Goal: Task Accomplishment & Management: Complete application form

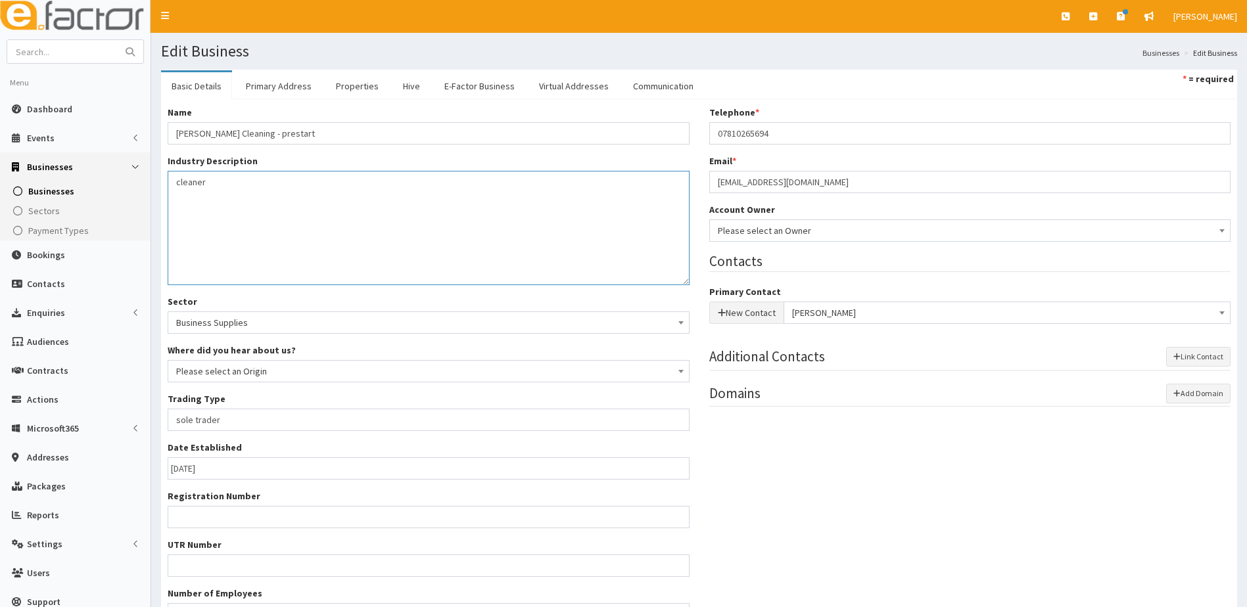
click at [422, 216] on textarea "cleaner" at bounding box center [429, 228] width 522 height 114
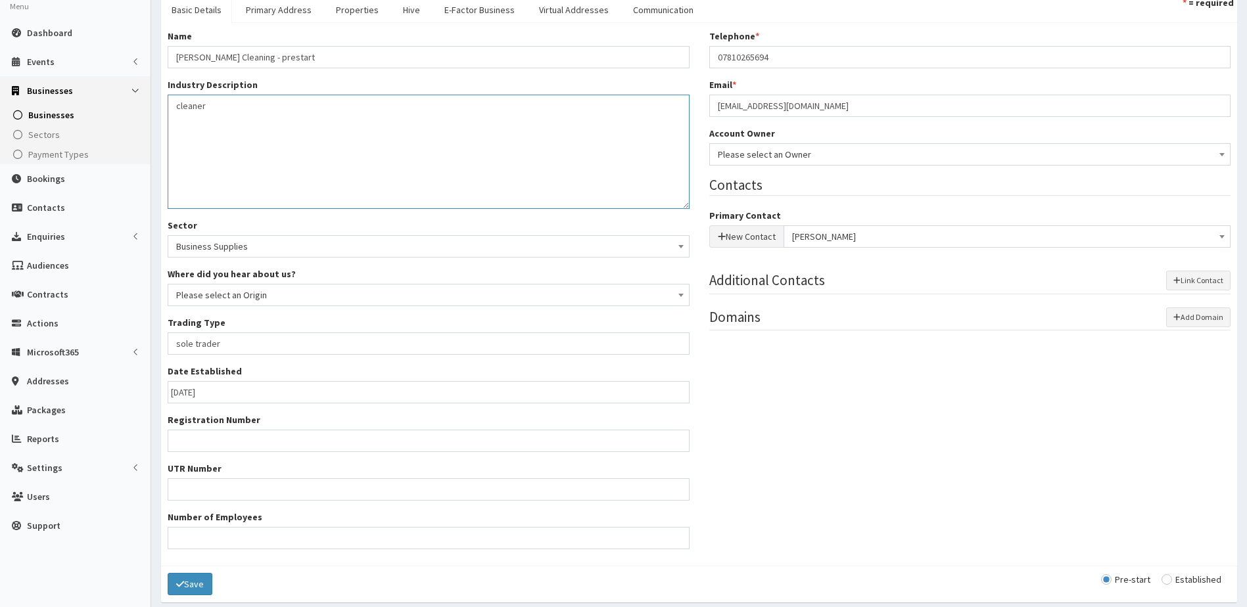
scroll to position [129, 0]
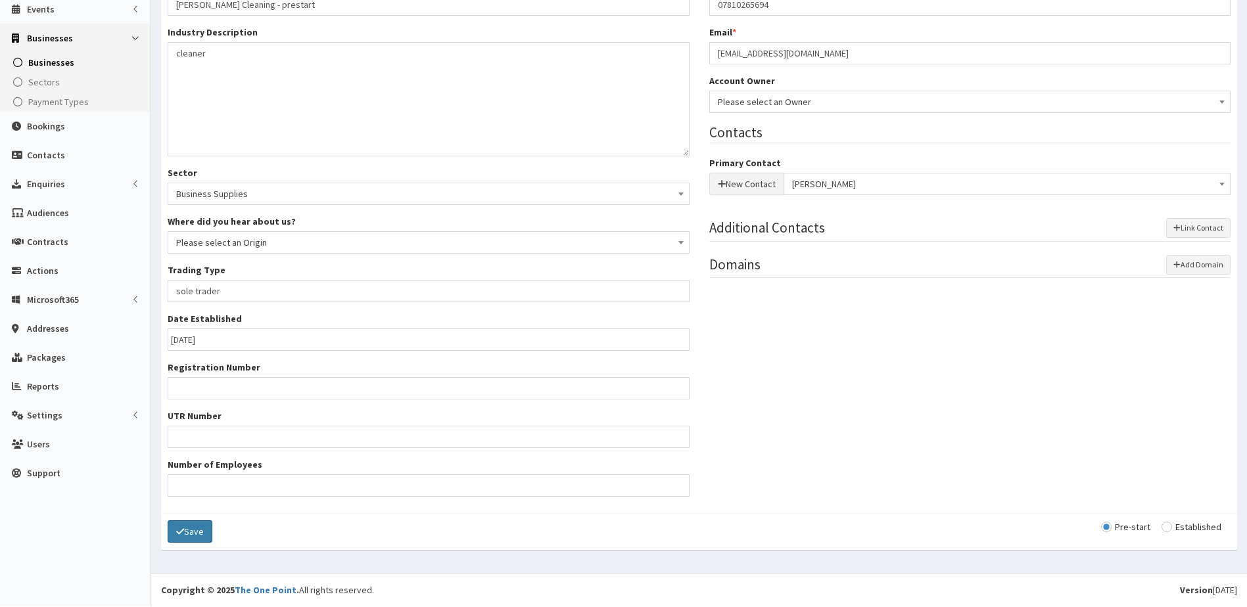
click at [204, 534] on button "Save" at bounding box center [190, 531] width 45 height 22
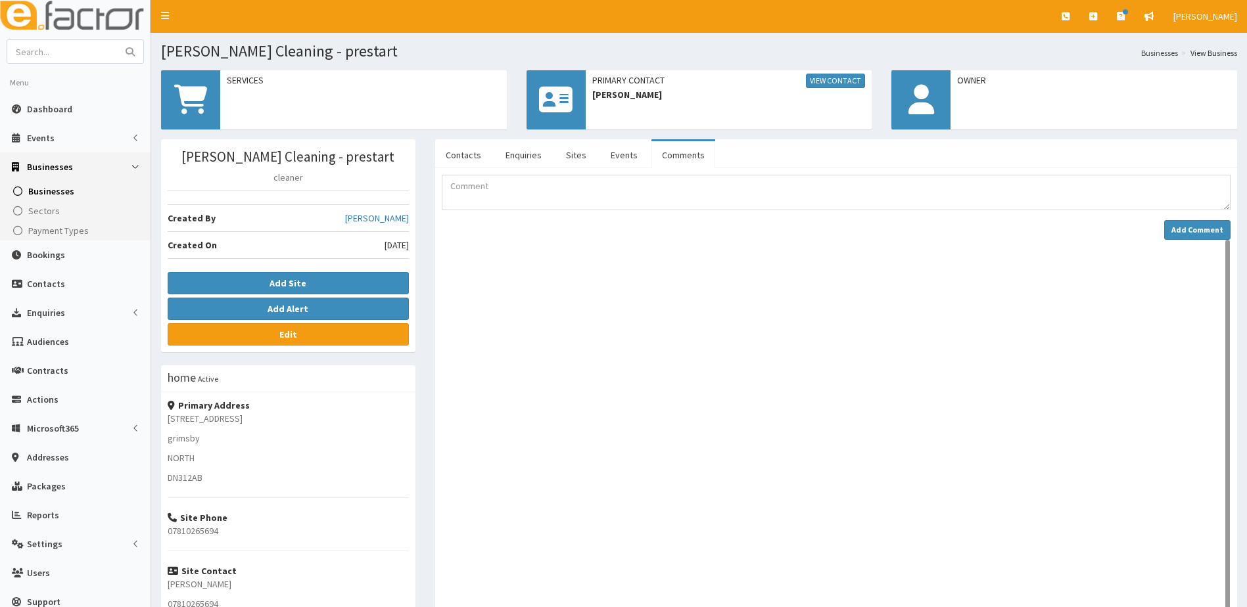
click at [49, 189] on span "Businesses" at bounding box center [51, 191] width 46 height 12
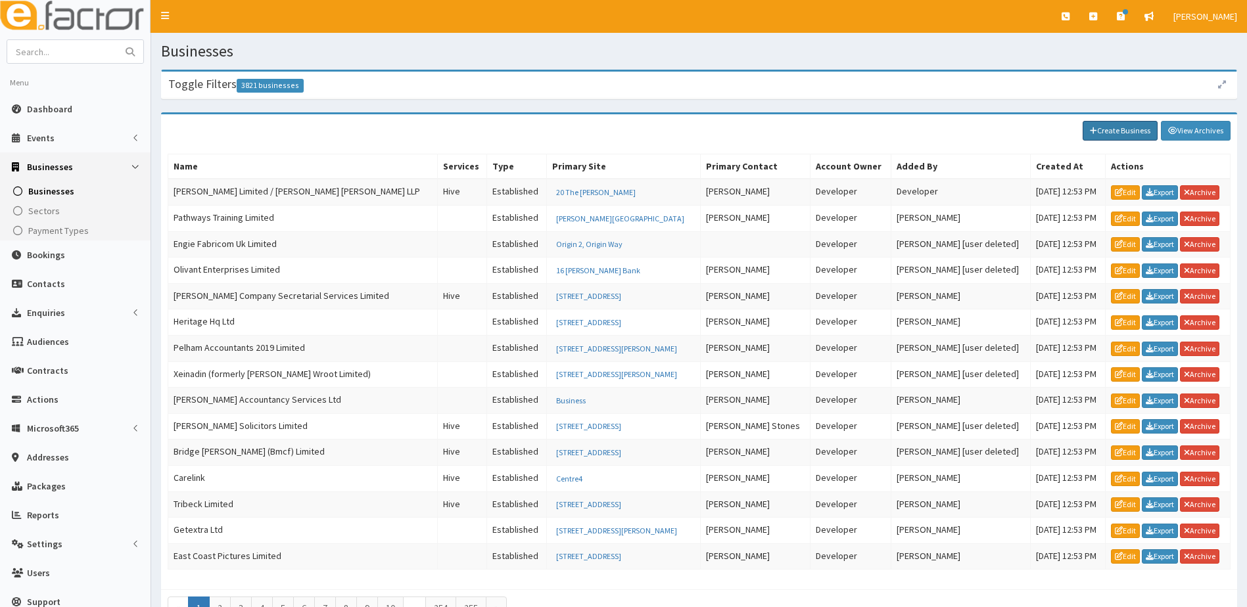
click at [1110, 129] on link "Create Business" at bounding box center [1119, 131] width 75 height 20
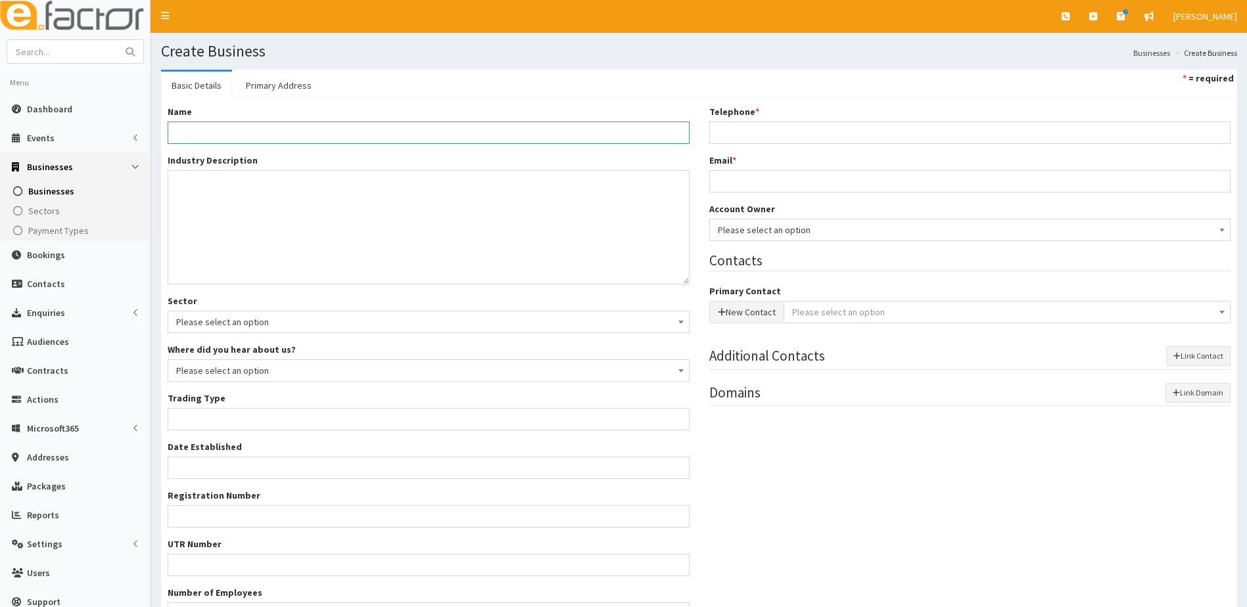
click at [219, 130] on input "Name *" at bounding box center [429, 133] width 522 height 22
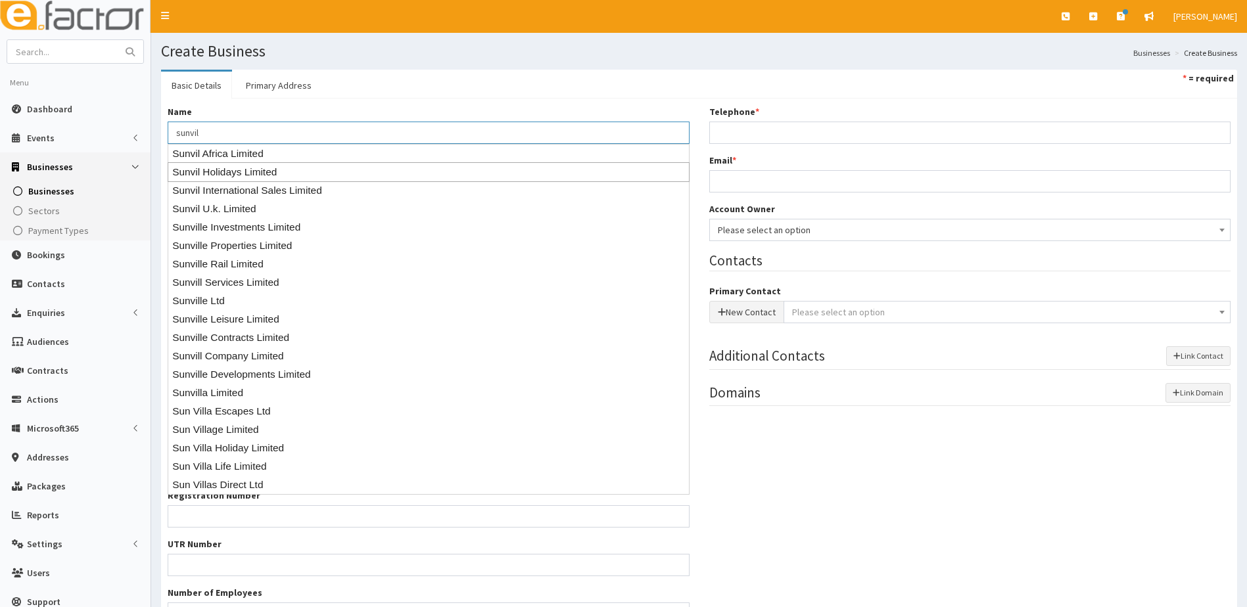
click at [240, 172] on div "Sunvil Holidays Limited" at bounding box center [429, 172] width 522 height 20
type input "Sunvil Holidays Limited"
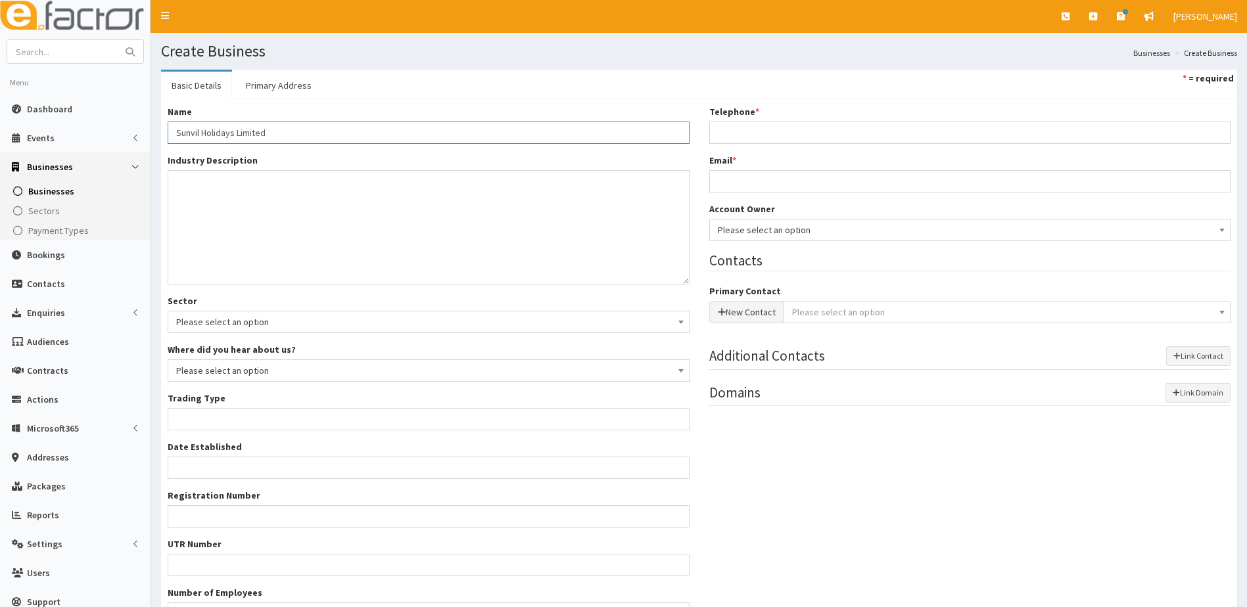
type input "Private limited company"
type input "01162721"
type input "7-8 Upper Square"
type input "Isleworth"
type input "Middlesex"
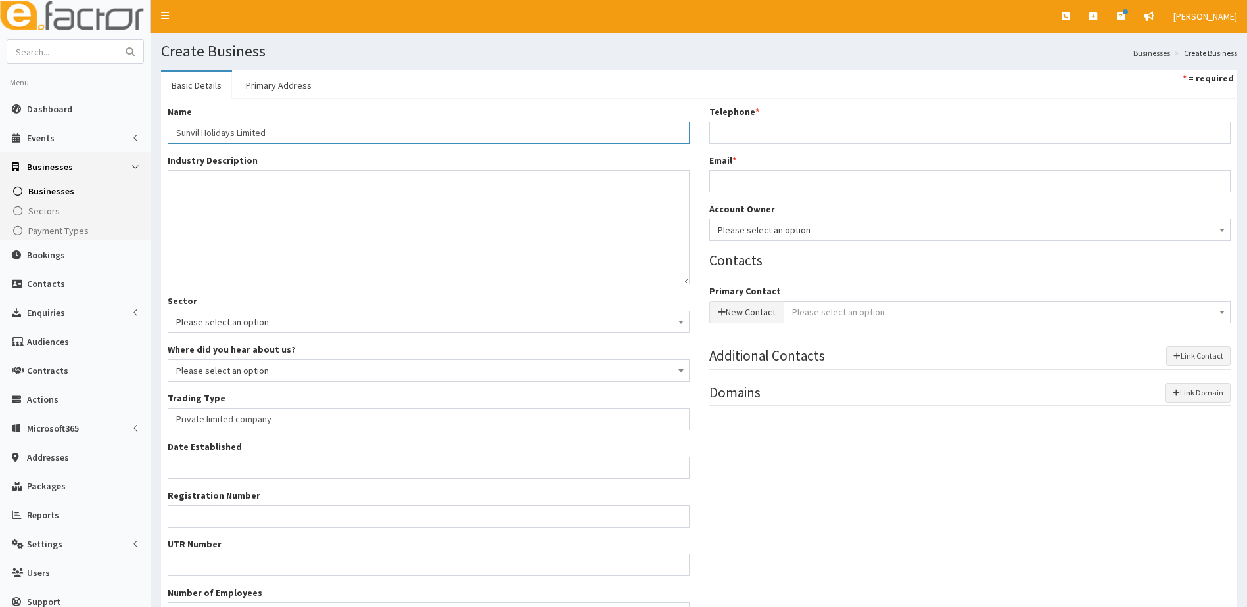
type input "TW7 7BJ"
click at [267, 81] on link "Primary Address" at bounding box center [278, 86] width 87 height 28
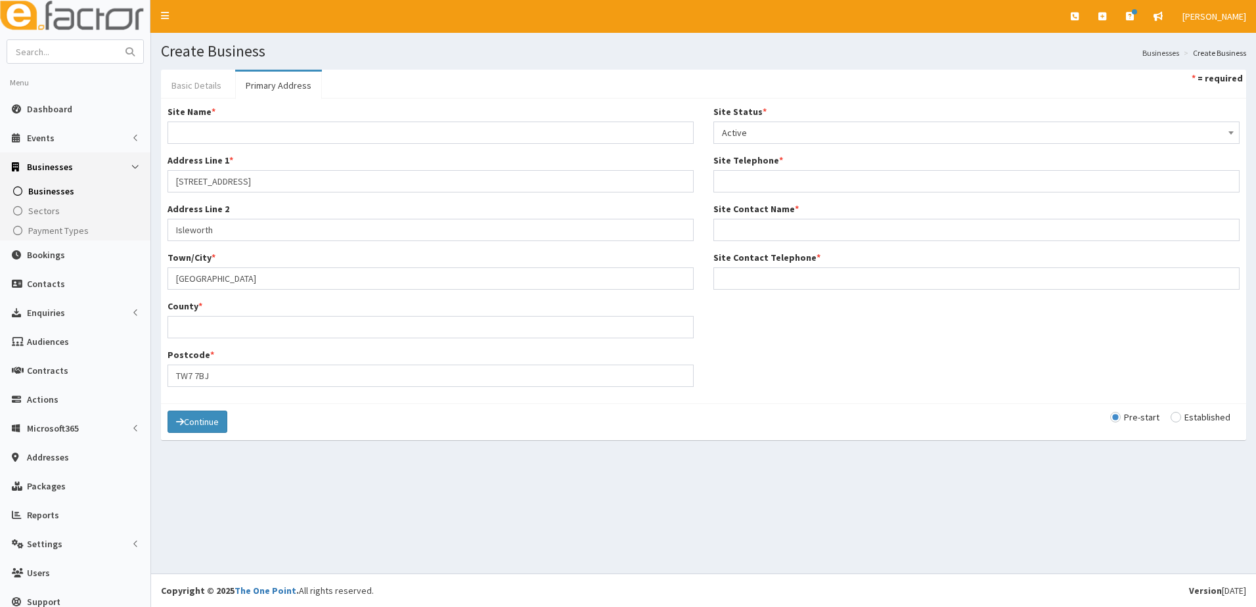
click at [196, 86] on link "Basic Details" at bounding box center [196, 86] width 71 height 28
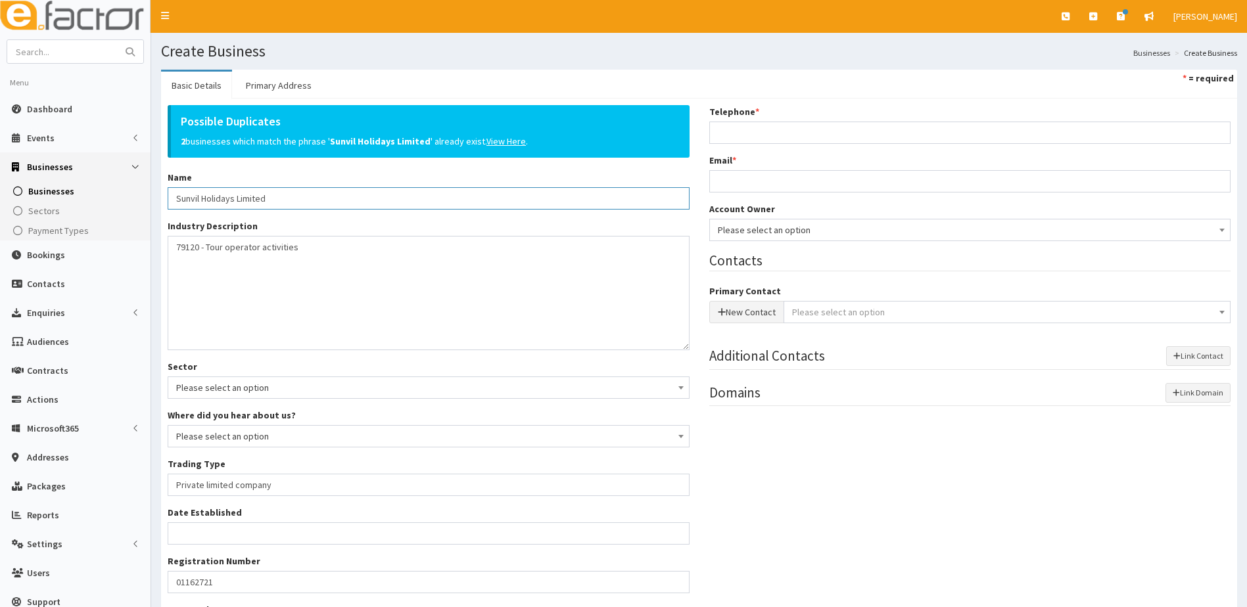
click at [276, 199] on input "Sunvil Holidays Limited" at bounding box center [429, 198] width 522 height 22
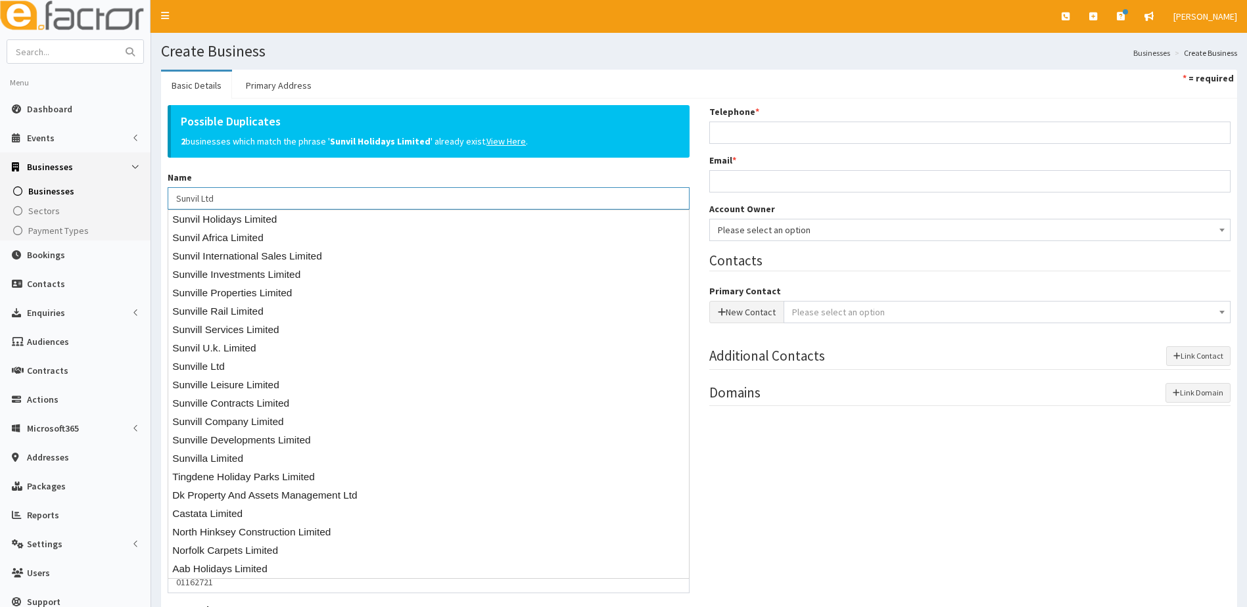
type input "Sunvil Ltd"
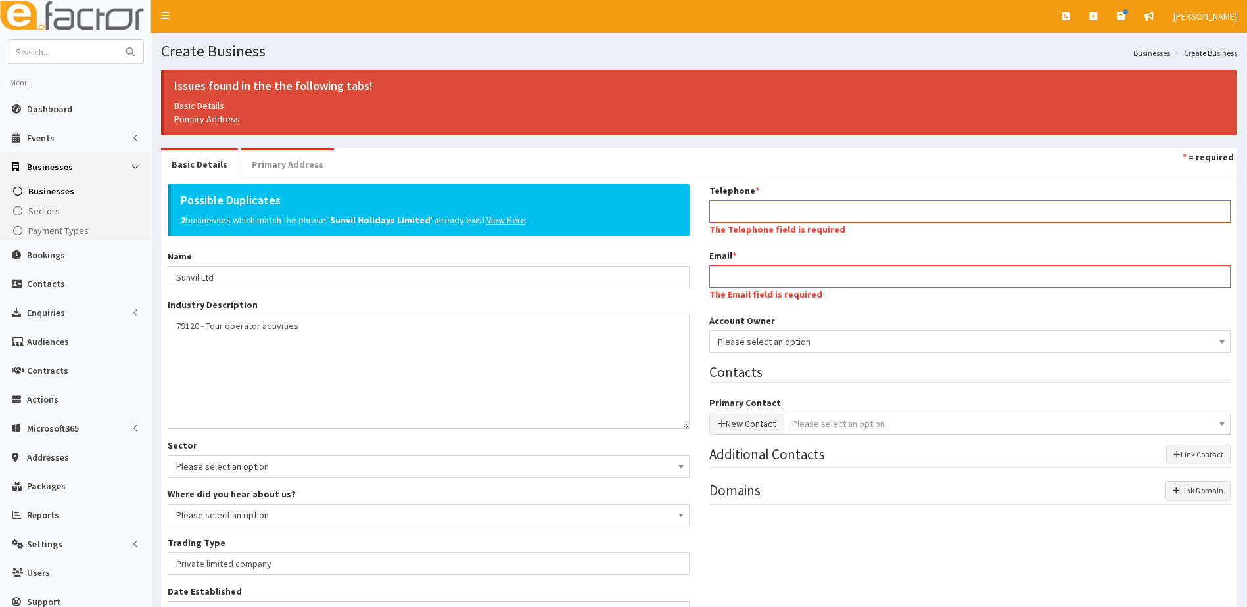
click at [279, 164] on link "Primary Address" at bounding box center [287, 164] width 93 height 28
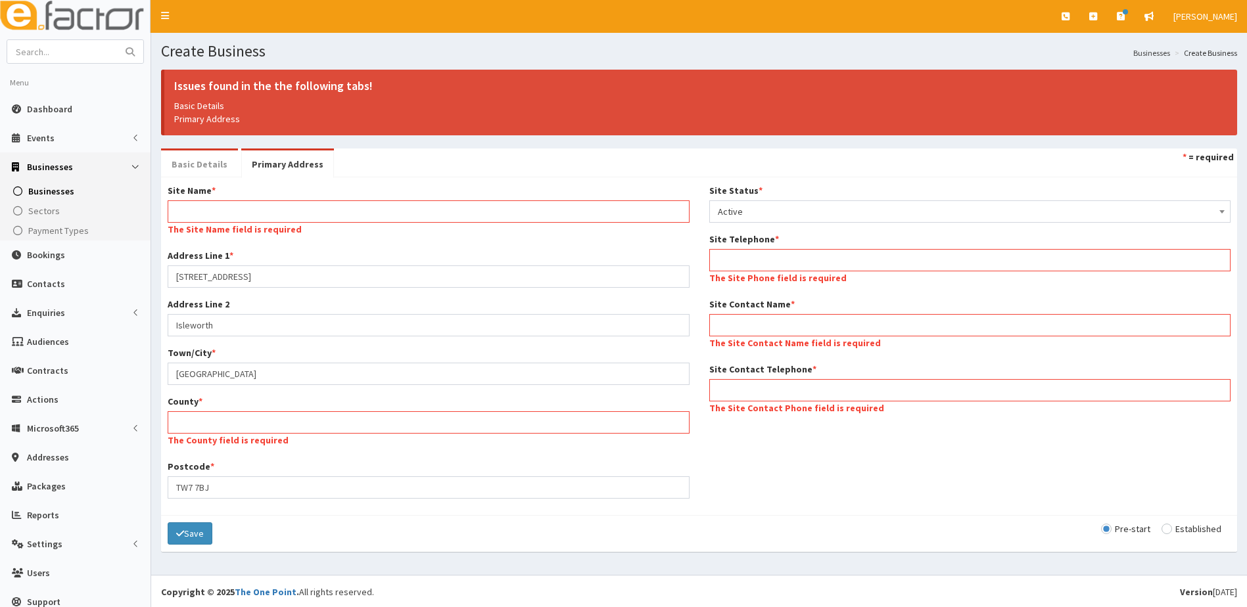
click at [200, 160] on link "Basic Details" at bounding box center [199, 164] width 77 height 28
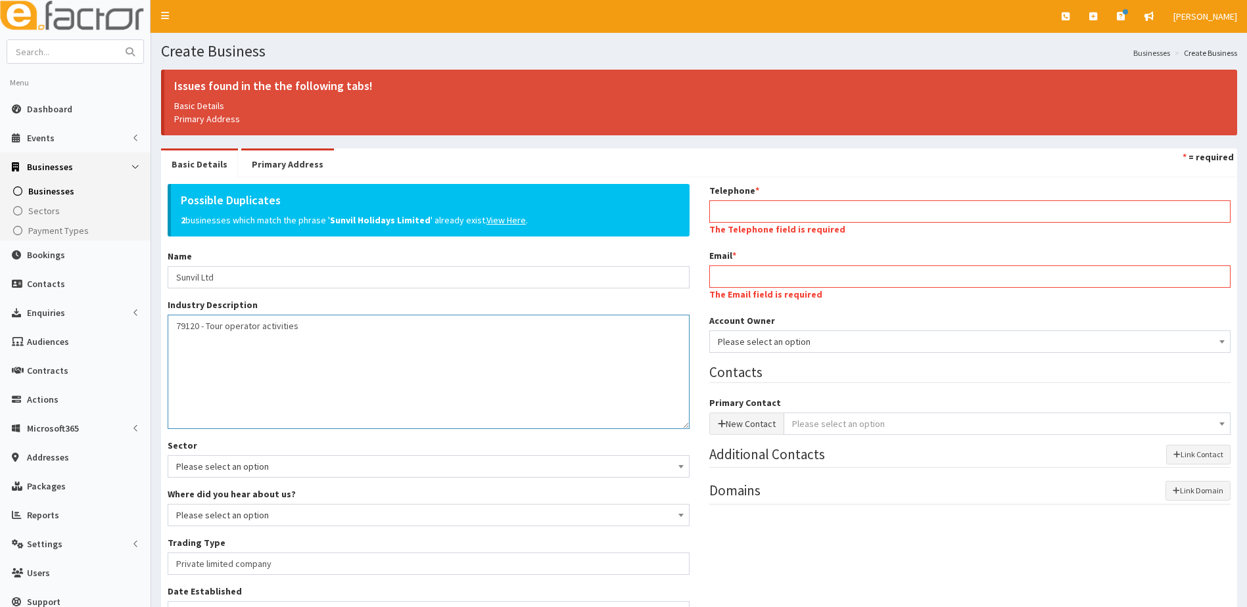
click at [327, 355] on textarea "79120 - Tour operator activities" at bounding box center [429, 372] width 522 height 114
click at [501, 222] on u "View Here" at bounding box center [505, 220] width 39 height 12
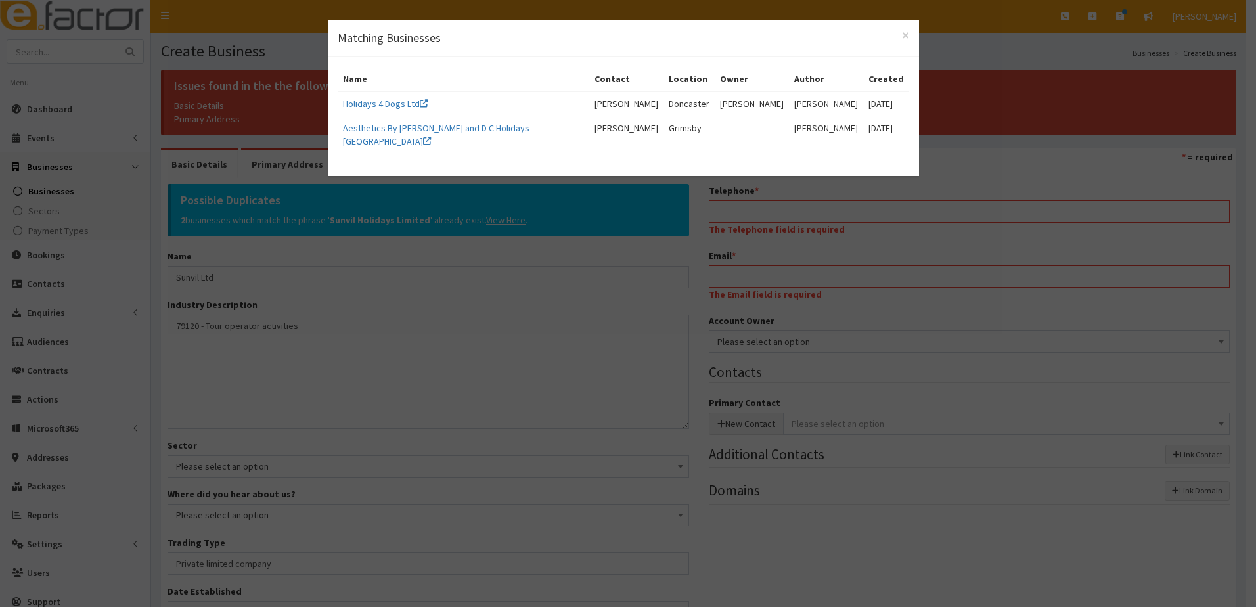
click at [501, 349] on div "× Matching Businesses Name Contact Location Owner Author Created Holidays 4 Dog…" at bounding box center [628, 303] width 1256 height 607
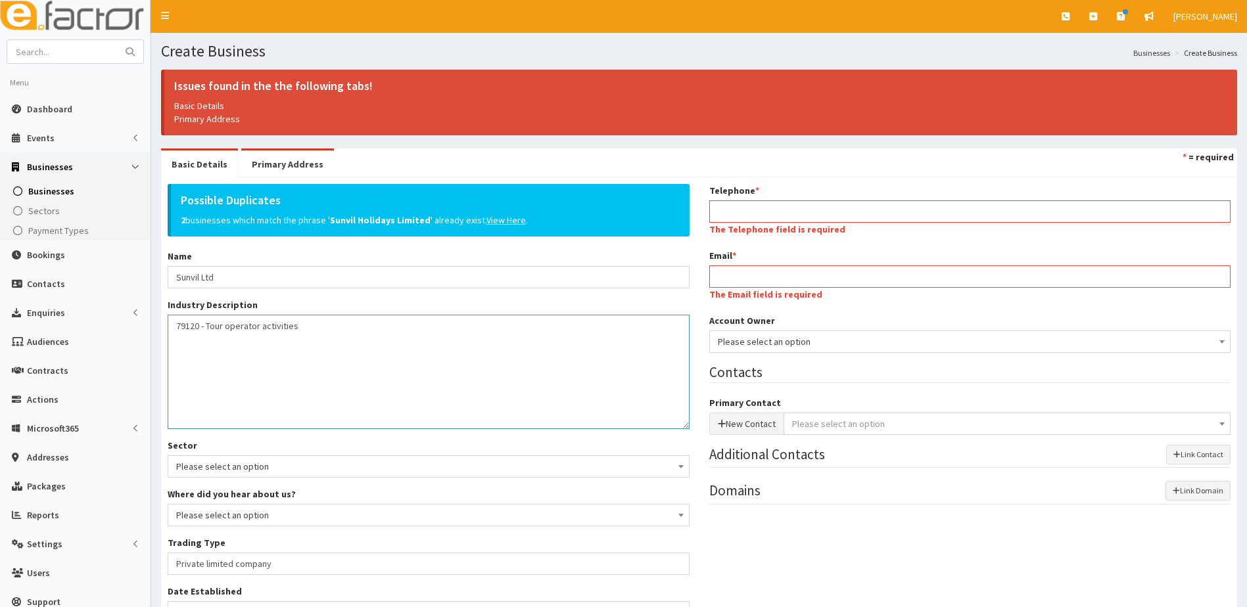
click at [332, 354] on textarea "79120 - Tour operator activities" at bounding box center [429, 372] width 522 height 114
drag, startPoint x: 319, startPoint y: 354, endPoint x: 126, endPoint y: 356, distance: 193.9
click at [126, 356] on div "E Toggle navigation Quick Create Create Business Create Booking Create Contact" at bounding box center [623, 439] width 1247 height 879
type textarea "79120 - Tour operator activities"
type textarea "Holiday company"
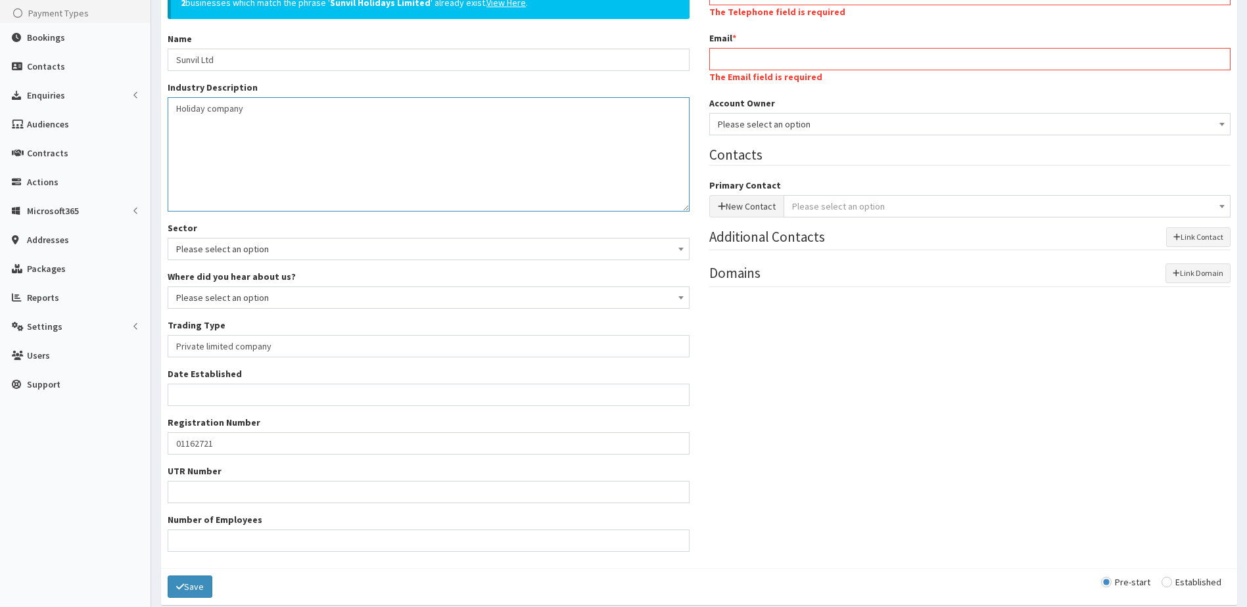
scroll to position [263, 0]
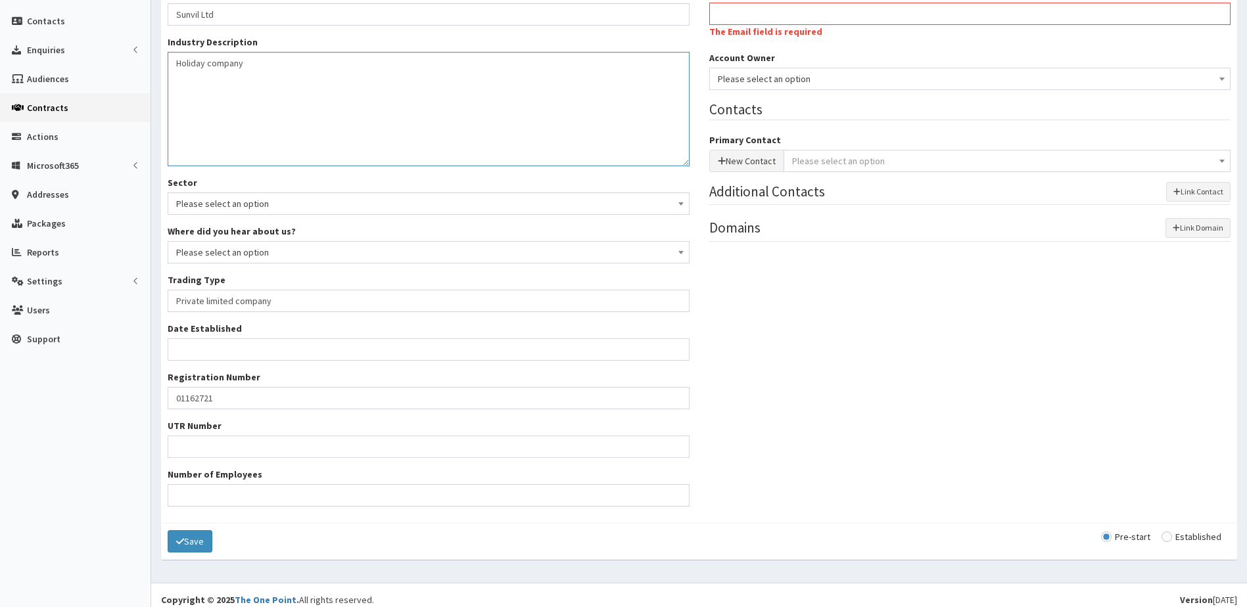
drag, startPoint x: 268, startPoint y: 87, endPoint x: 104, endPoint y: 104, distance: 164.4
click at [104, 103] on div "E Toggle navigation Quick Create Create Business Create Booking Create Contact" at bounding box center [623, 176] width 1247 height 879
type textarea "Travel Agents"
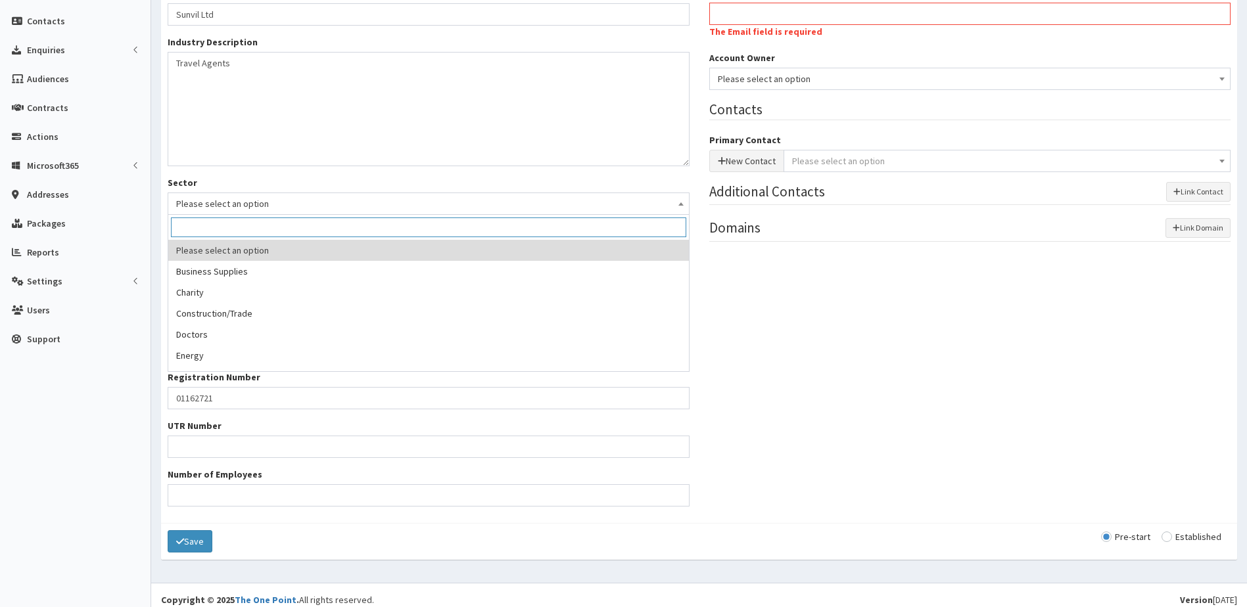
click at [252, 206] on span "Please select an option" at bounding box center [428, 204] width 505 height 18
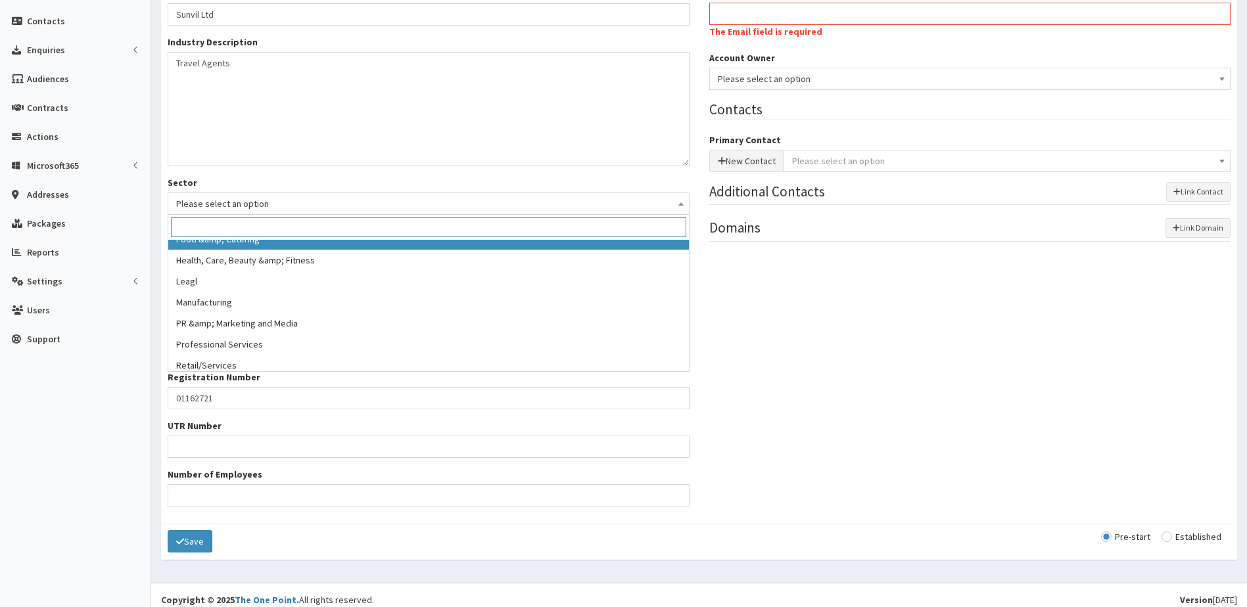
scroll to position [197, 0]
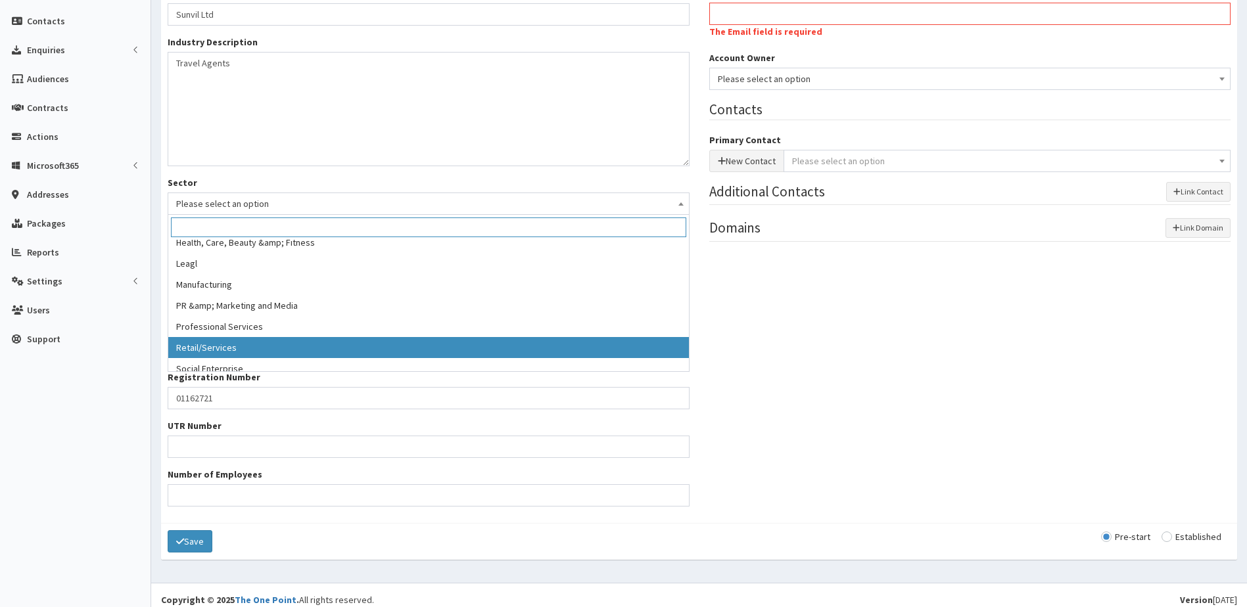
select select "14"
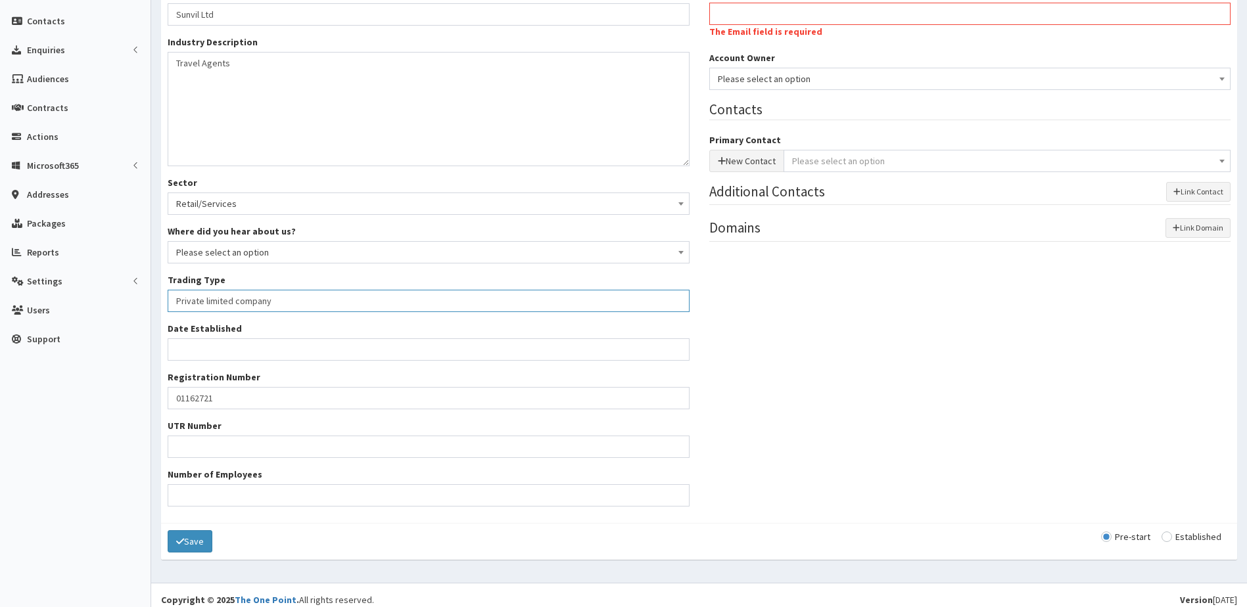
click at [296, 303] on input "Private limited company" at bounding box center [429, 301] width 522 height 22
click at [378, 413] on div "Possible Duplicates 2 businesses which match the phrase ' Sunvil Holidays Limit…" at bounding box center [428, 218] width 541 height 595
drag, startPoint x: 241, startPoint y: 406, endPoint x: 91, endPoint y: 407, distance: 149.8
click at [91, 407] on div "E Toggle navigation Quick Create Create Business Create Booking Create Contact" at bounding box center [623, 176] width 1247 height 879
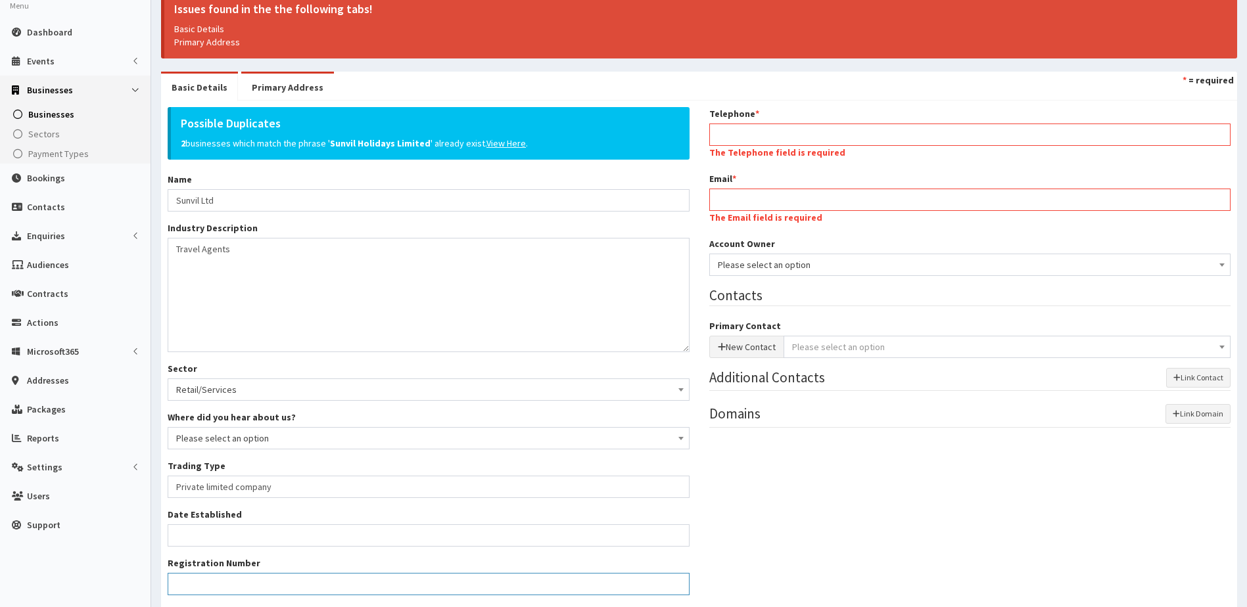
scroll to position [0, 0]
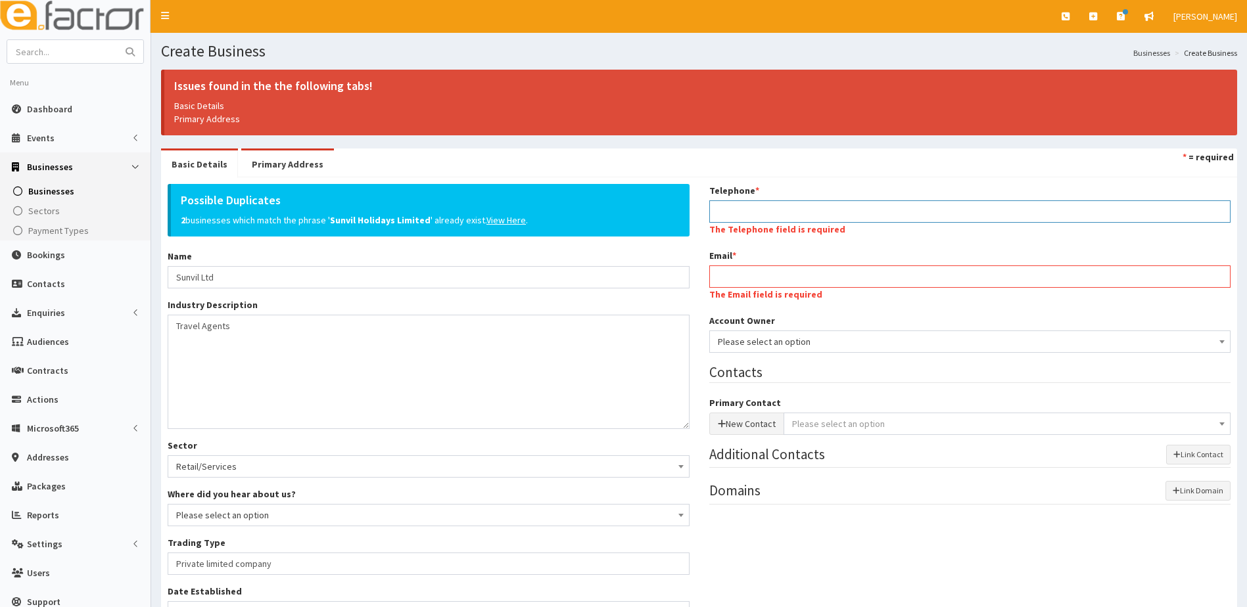
click at [730, 210] on input "Telephone *" at bounding box center [970, 211] width 522 height 22
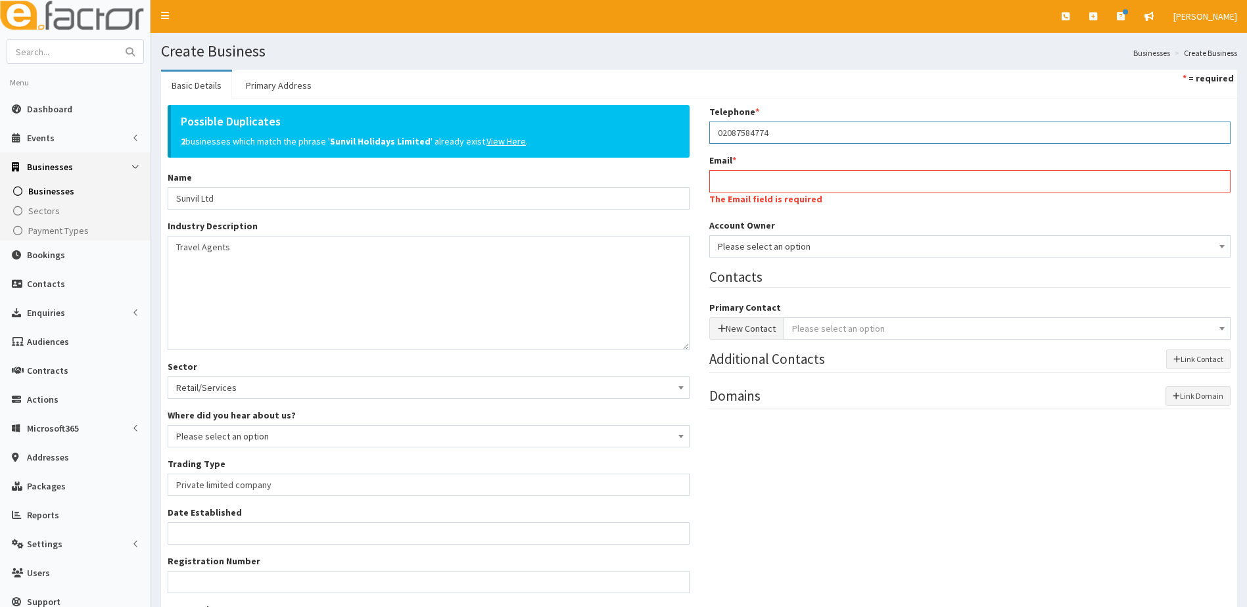
type input "02087584774"
click at [778, 187] on input "Email *" at bounding box center [970, 181] width 522 height 22
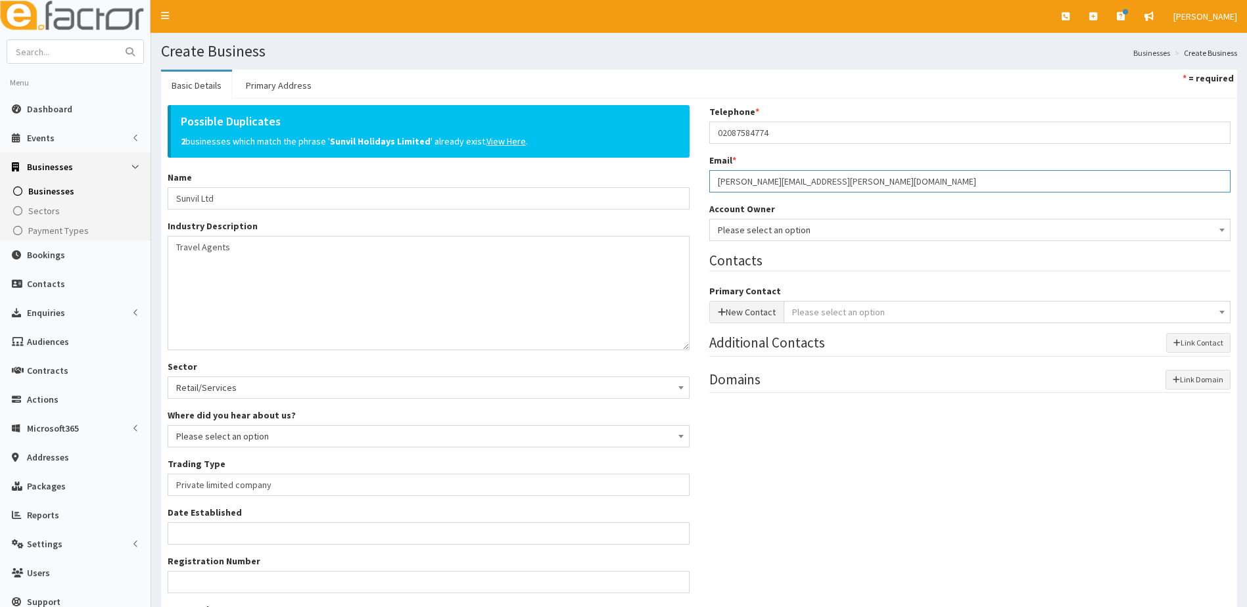
type input "lisa.rudkin@sunvil.co.uk"
click at [739, 306] on button "New Contact" at bounding box center [746, 312] width 75 height 22
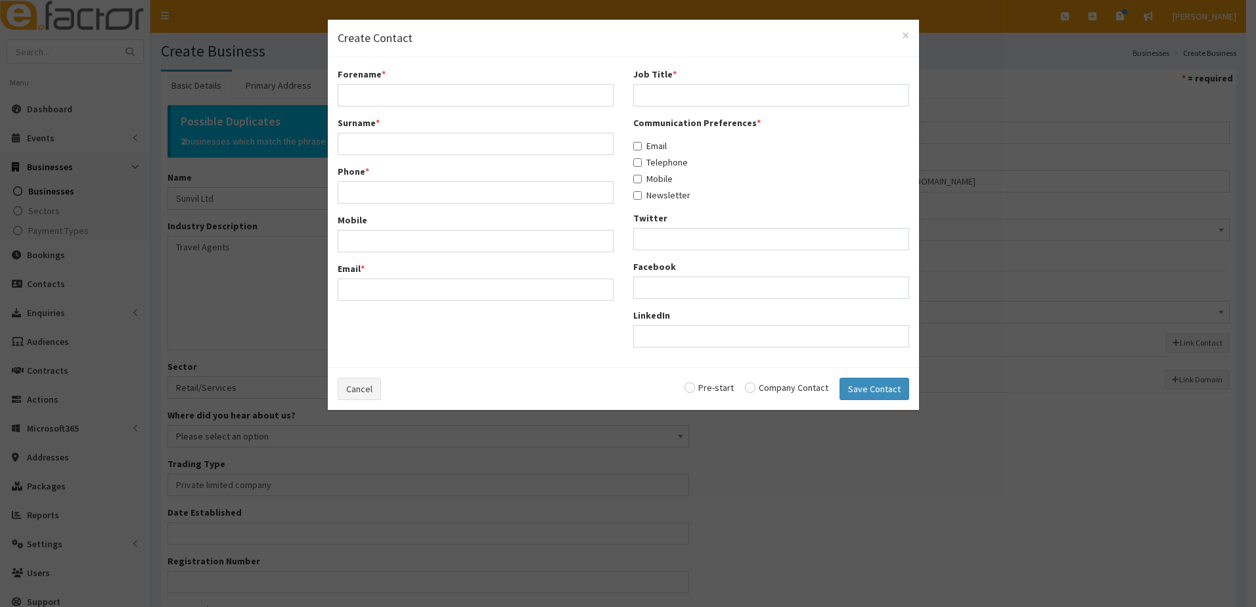
click at [361, 83] on div "Forename *" at bounding box center [476, 87] width 276 height 39
click at [356, 100] on input "Forename *" at bounding box center [476, 95] width 276 height 22
type input "Lisa"
type input "Rudkin"
click at [356, 191] on input "Phone *" at bounding box center [476, 192] width 276 height 22
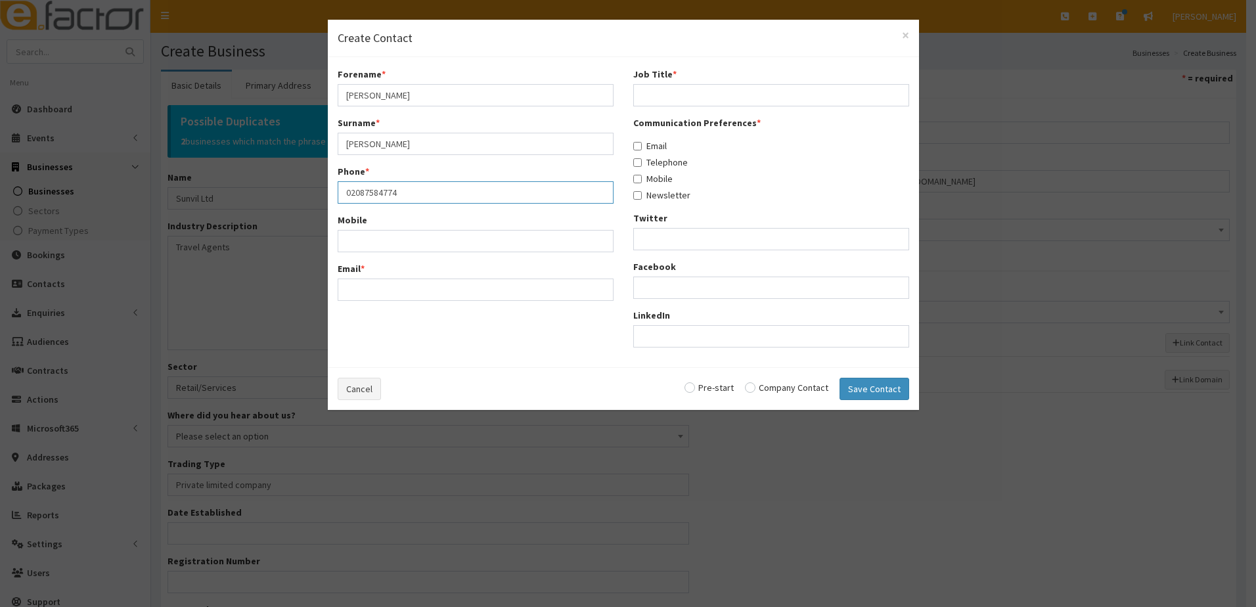
type input "02087584774"
click at [670, 94] on input "Job Title *" at bounding box center [771, 95] width 276 height 22
click at [456, 290] on input "lisa.rudkin@sunvil.co,uk" at bounding box center [476, 290] width 276 height 22
type input "lisa.rudkin@sunvil.co.uk"
click at [663, 96] on input "Job Title *" at bounding box center [771, 95] width 276 height 22
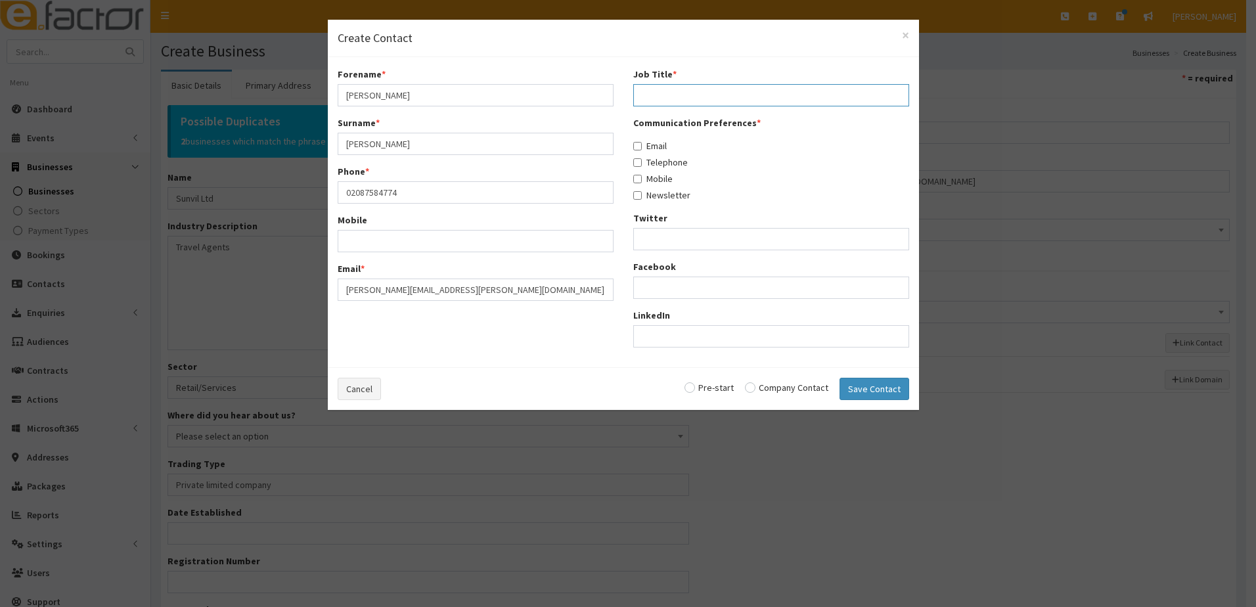
click at [685, 90] on input "Job Title *" at bounding box center [771, 95] width 276 height 22
click at [673, 101] on input "Latin america specialist" at bounding box center [771, 95] width 276 height 22
click at [668, 97] on input "Latin america specialist" at bounding box center [771, 95] width 276 height 22
type input "Latin America specialist"
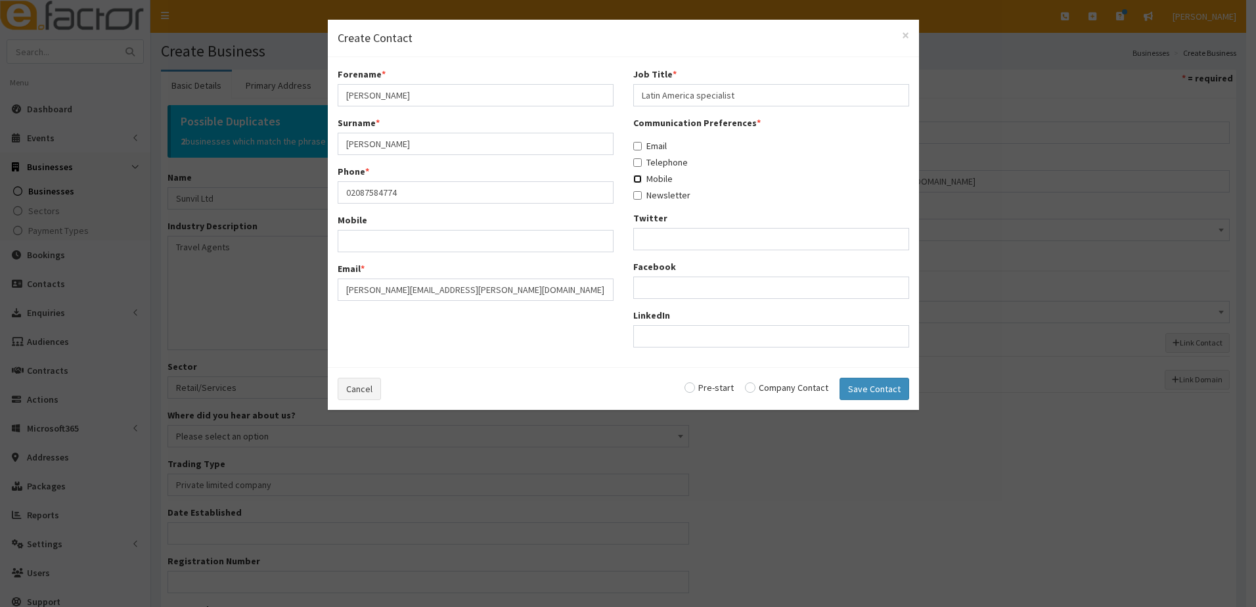
drag, startPoint x: 640, startPoint y: 181, endPoint x: 639, endPoint y: 154, distance: 26.3
click at [640, 175] on input "Mobile" at bounding box center [637, 179] width 9 height 9
checkbox input "true"
drag, startPoint x: 638, startPoint y: 143, endPoint x: 639, endPoint y: 164, distance: 20.4
click at [638, 146] on input "Email" at bounding box center [637, 146] width 9 height 9
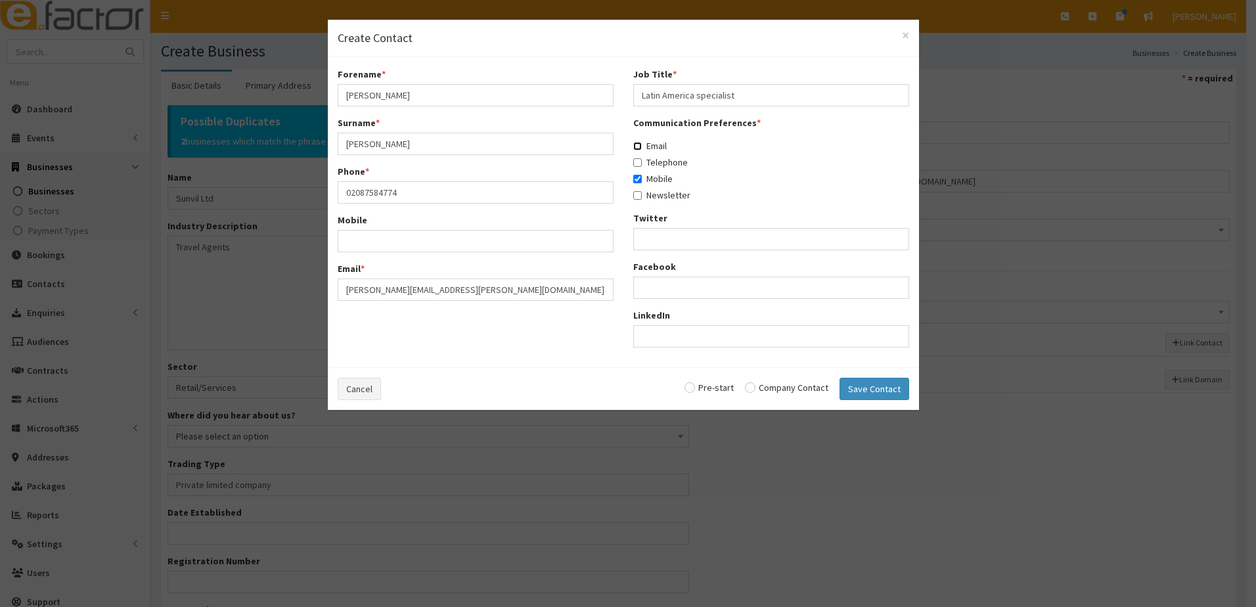
checkbox input "true"
drag, startPoint x: 639, startPoint y: 164, endPoint x: 639, endPoint y: 181, distance: 17.1
click at [639, 166] on input "Telephone" at bounding box center [637, 162] width 9 height 9
checkbox input "true"
click at [638, 196] on input "Newsletter" at bounding box center [637, 195] width 9 height 9
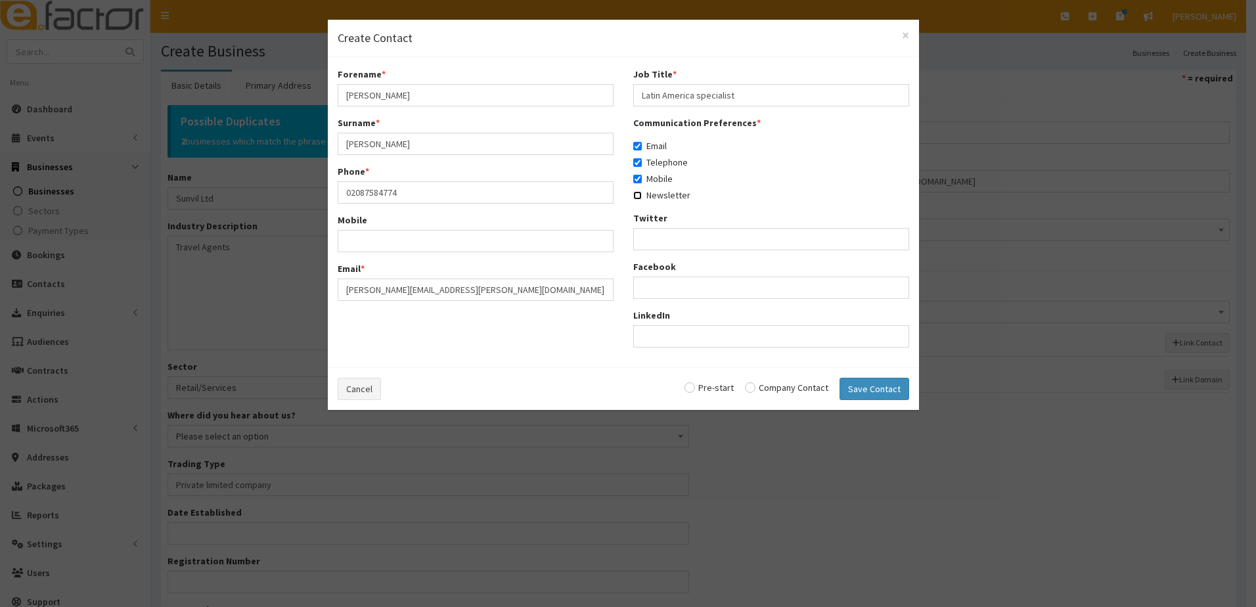
checkbox input "true"
drag, startPoint x: 752, startPoint y: 392, endPoint x: 827, endPoint y: 386, distance: 75.7
click at [759, 393] on div "Cancel Pre-start Company Contact Save Contact" at bounding box center [623, 388] width 591 height 43
drag, startPoint x: 756, startPoint y: 386, endPoint x: 787, endPoint y: 391, distance: 31.2
click at [757, 388] on input "radio" at bounding box center [786, 387] width 83 height 9
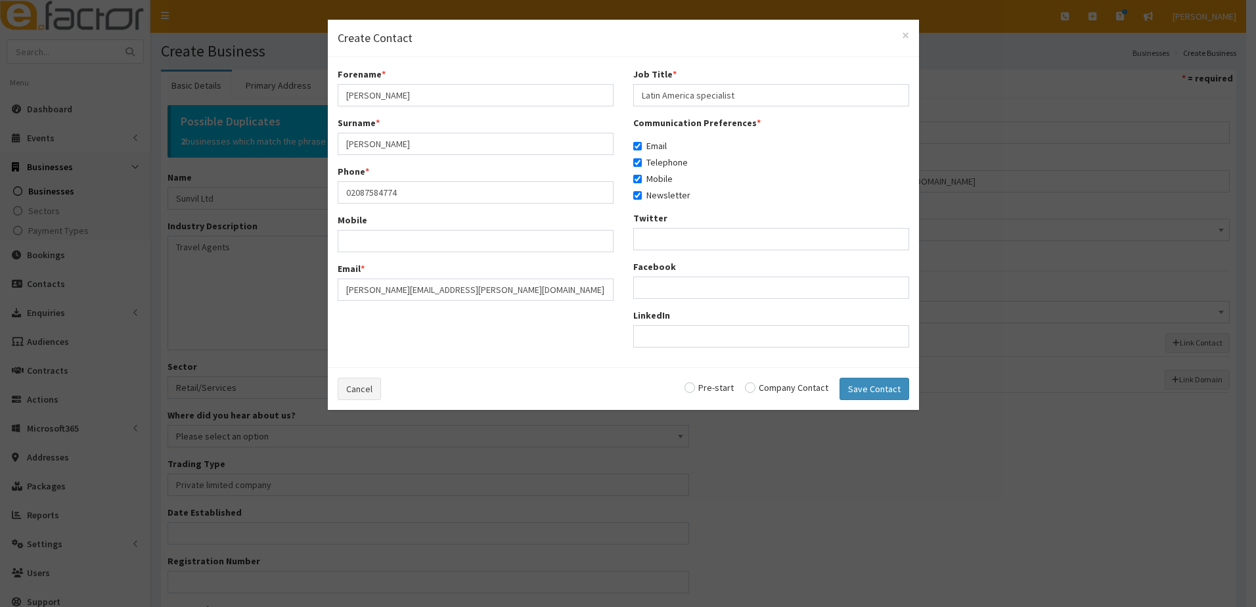
radio input "true"
click at [854, 394] on button "Save Contact" at bounding box center [875, 389] width 70 height 22
checkbox input "false"
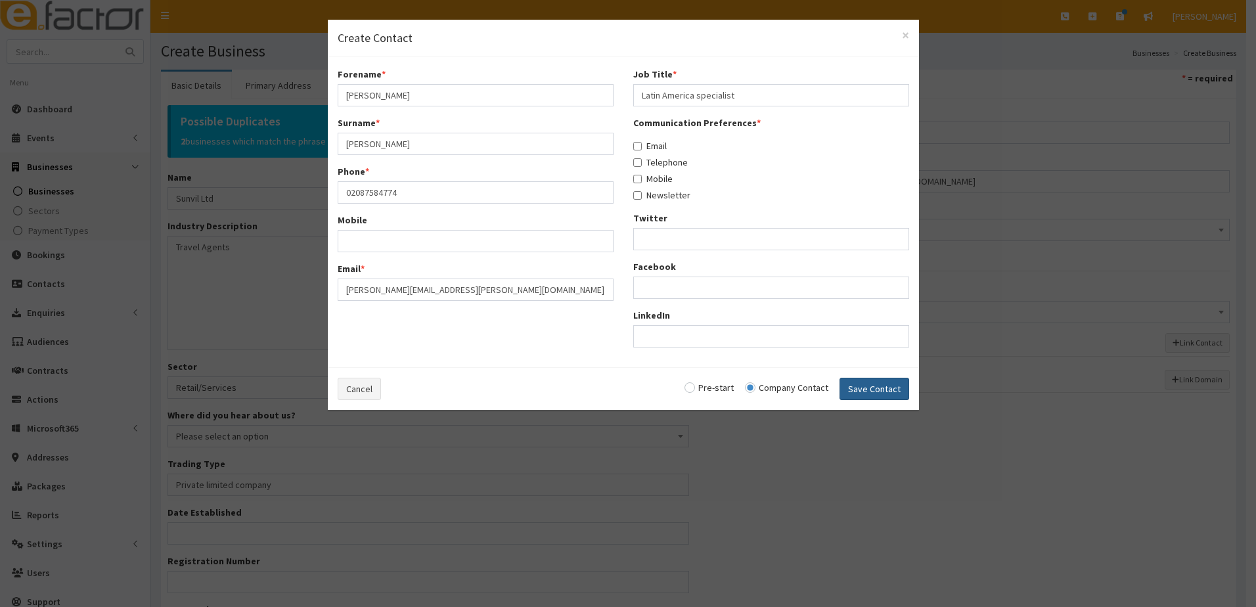
checkbox input "false"
radio input "false"
select select "5268"
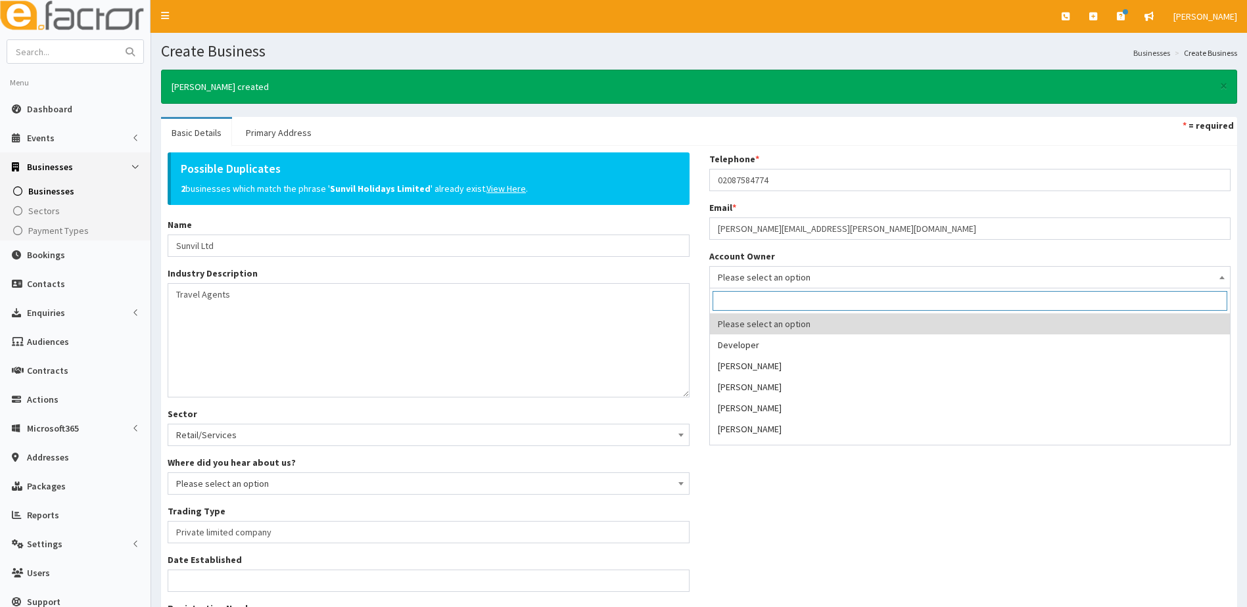
click at [735, 277] on span "Please select an option" at bounding box center [970, 277] width 505 height 18
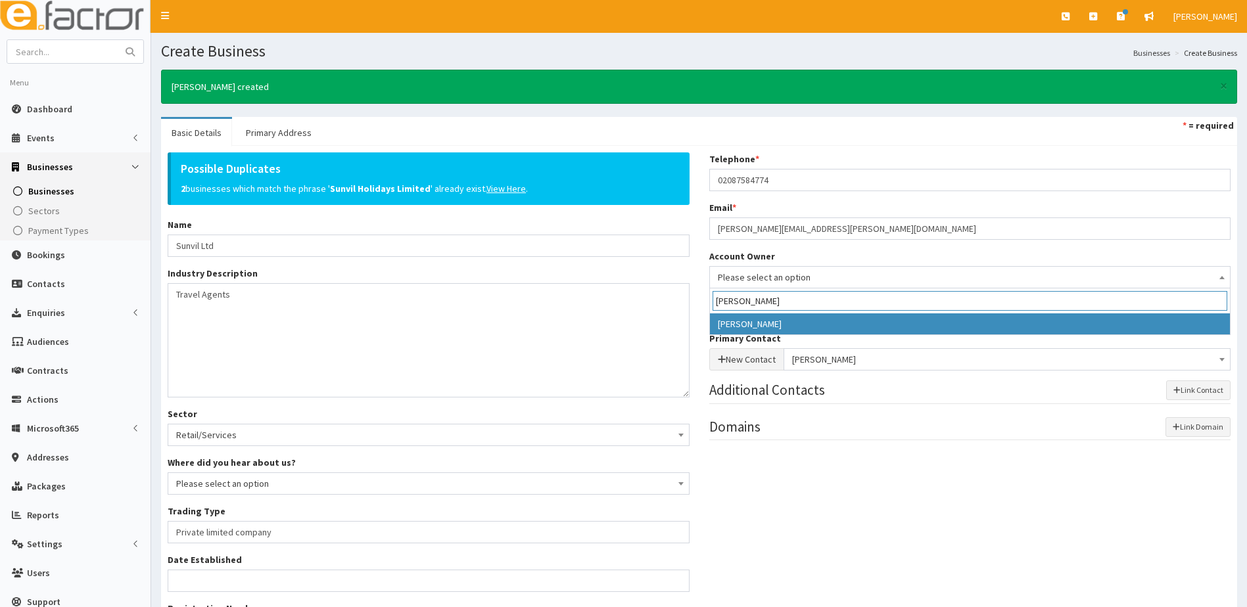
type input "Hazel"
select select "39"
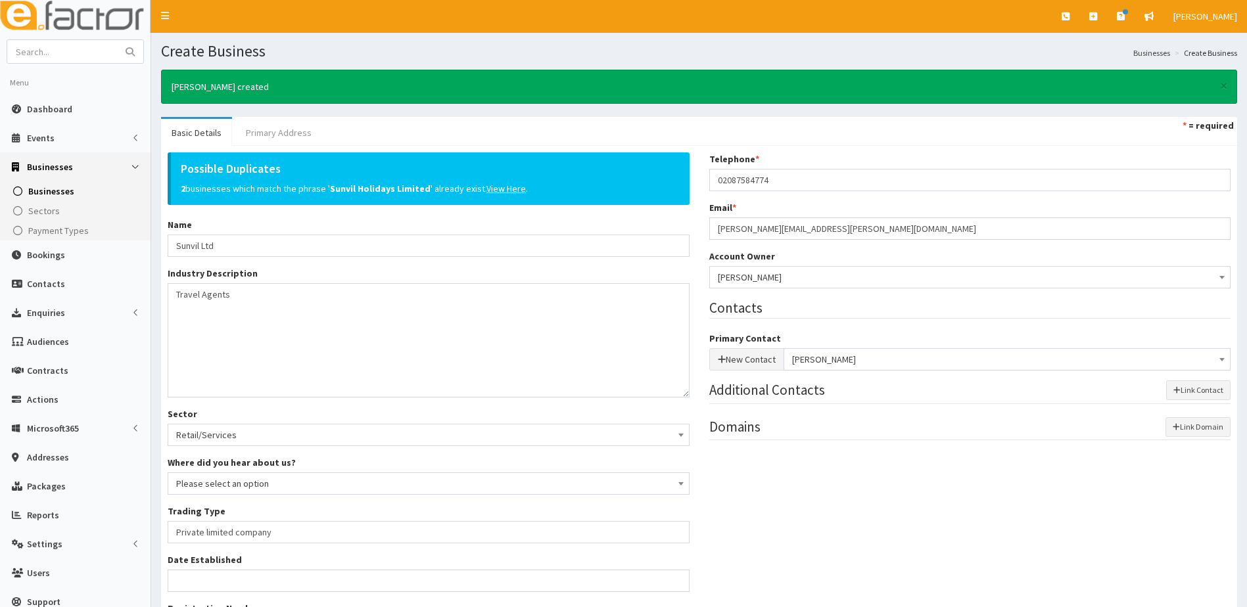
click at [282, 127] on link "Primary Address" at bounding box center [278, 133] width 87 height 28
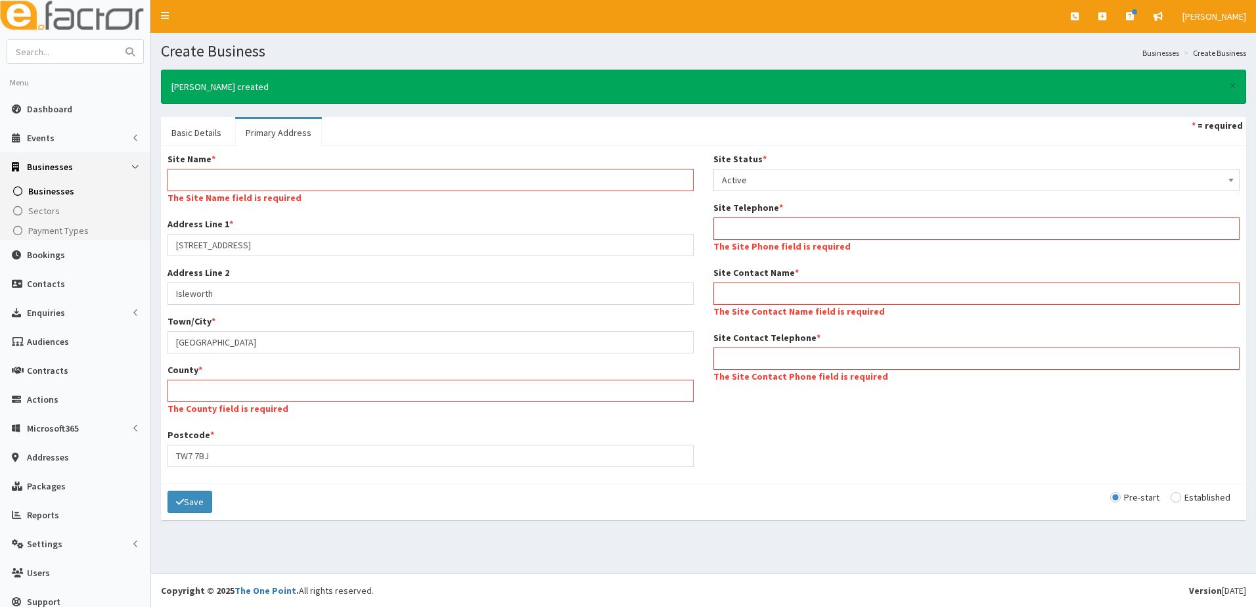
click at [198, 168] on div "Site Name * The Site Name field is required" at bounding box center [431, 179] width 526 height 55
click at [176, 187] on input "Site Name *" at bounding box center [431, 180] width 526 height 22
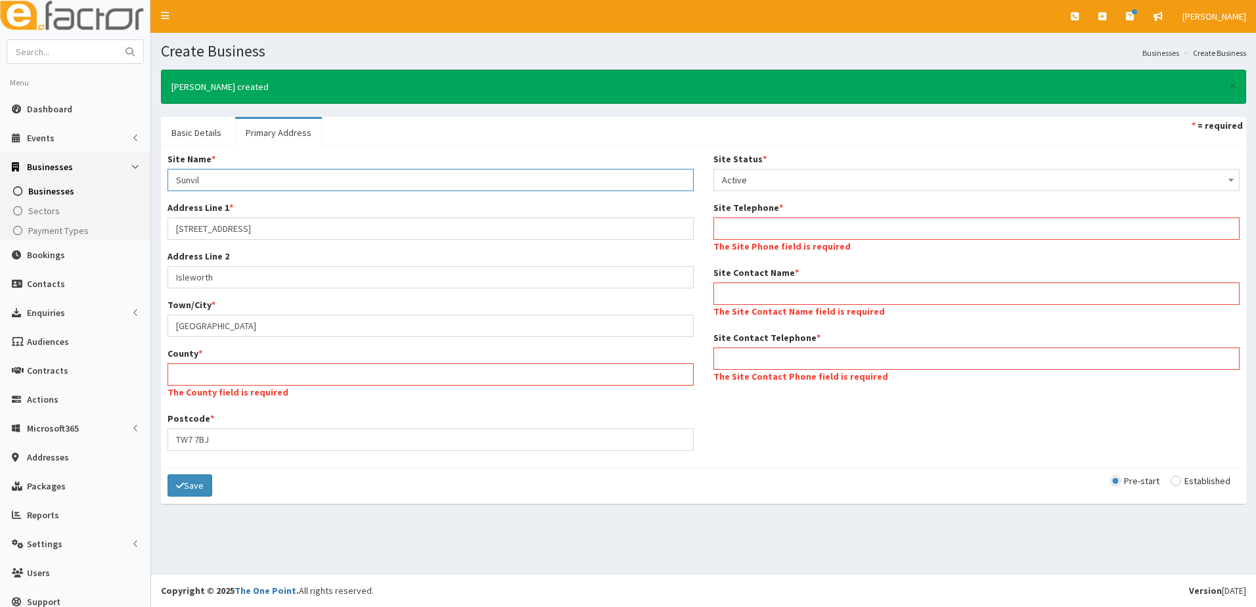
type input "Sunvil"
type input "Crown Yard"
type input "16A crown Yard Road"
type input "St Margarets"
click at [228, 376] on input "County *" at bounding box center [431, 374] width 526 height 22
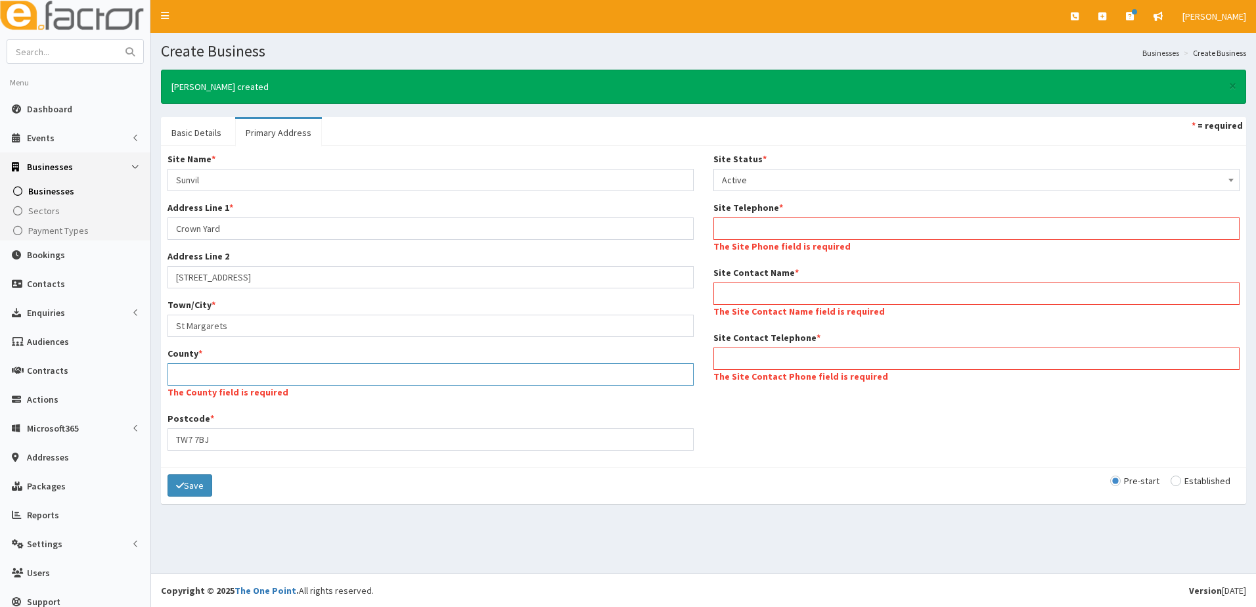
type input "W"
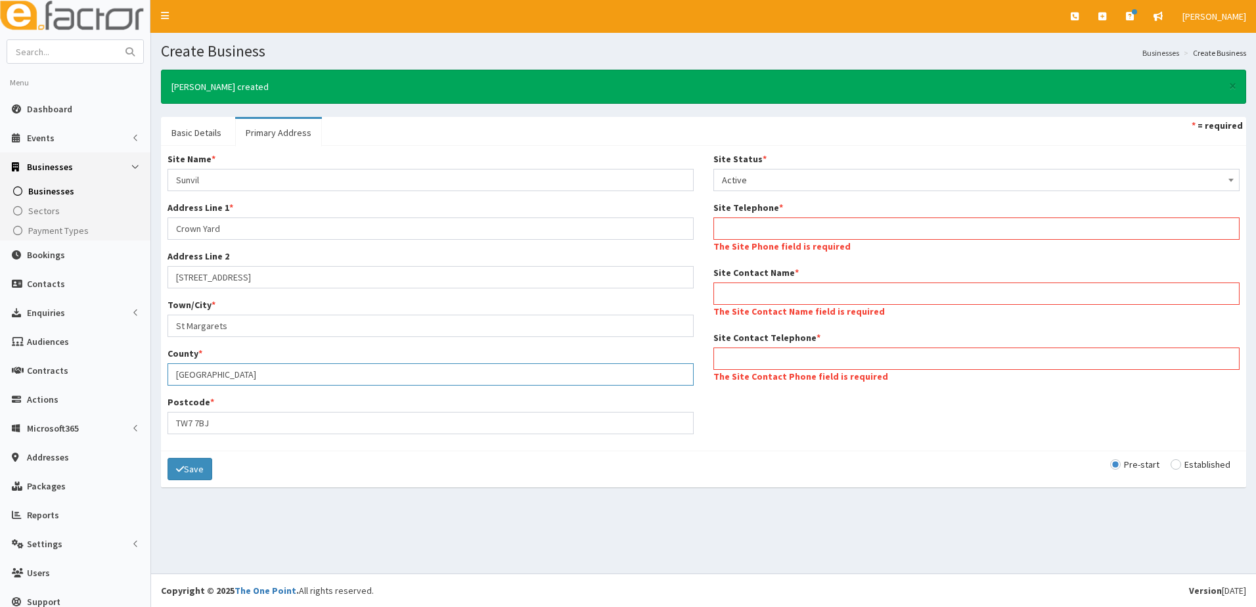
type input "Twickenham"
type input "D"
type input "TW1 3EE"
click at [760, 229] on input "Site Telephone *" at bounding box center [977, 228] width 526 height 22
click at [770, 220] on input "Site Telephone *" at bounding box center [977, 228] width 526 height 22
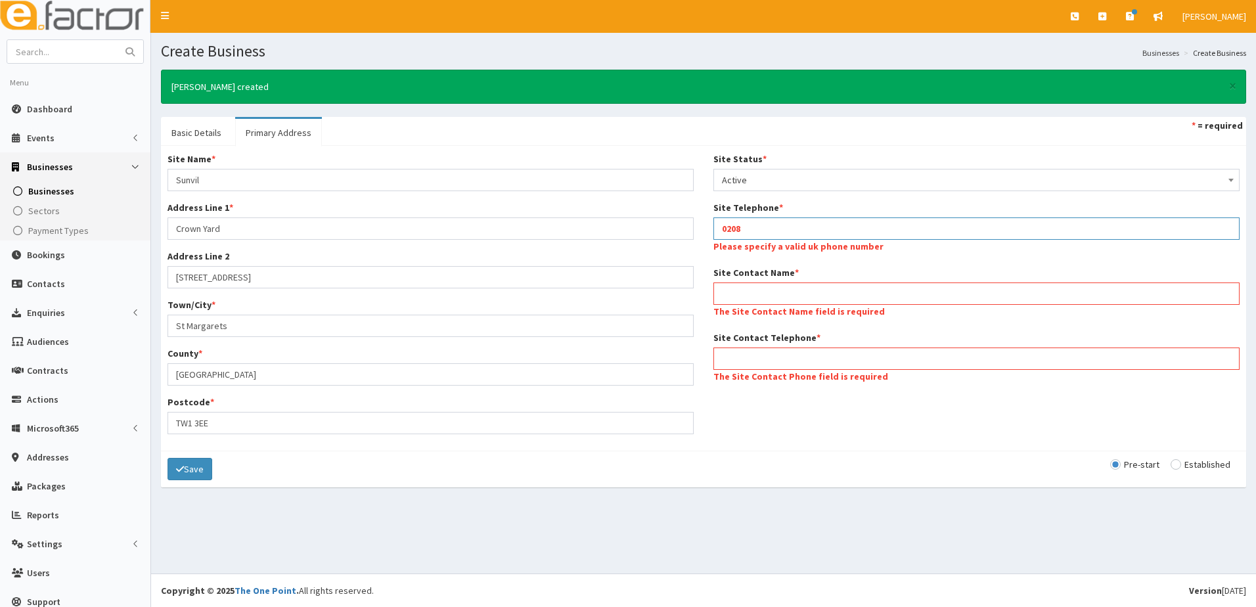
type input "02087584774"
type input "Lisa Rudkin"
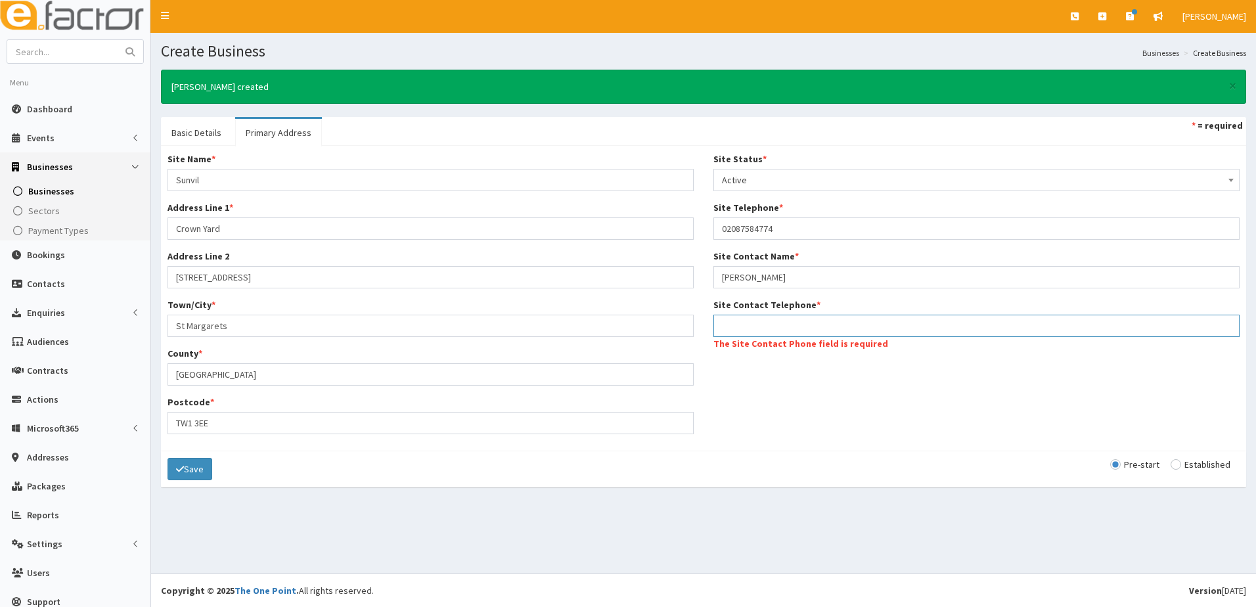
click at [739, 327] on input "Site Contact Telephone *" at bounding box center [977, 326] width 526 height 22
type input "02087584774"
drag, startPoint x: 1170, startPoint y: 464, endPoint x: 768, endPoint y: 420, distance: 404.5
click at [1171, 464] on input "radio" at bounding box center [1201, 464] width 60 height 9
radio input "true"
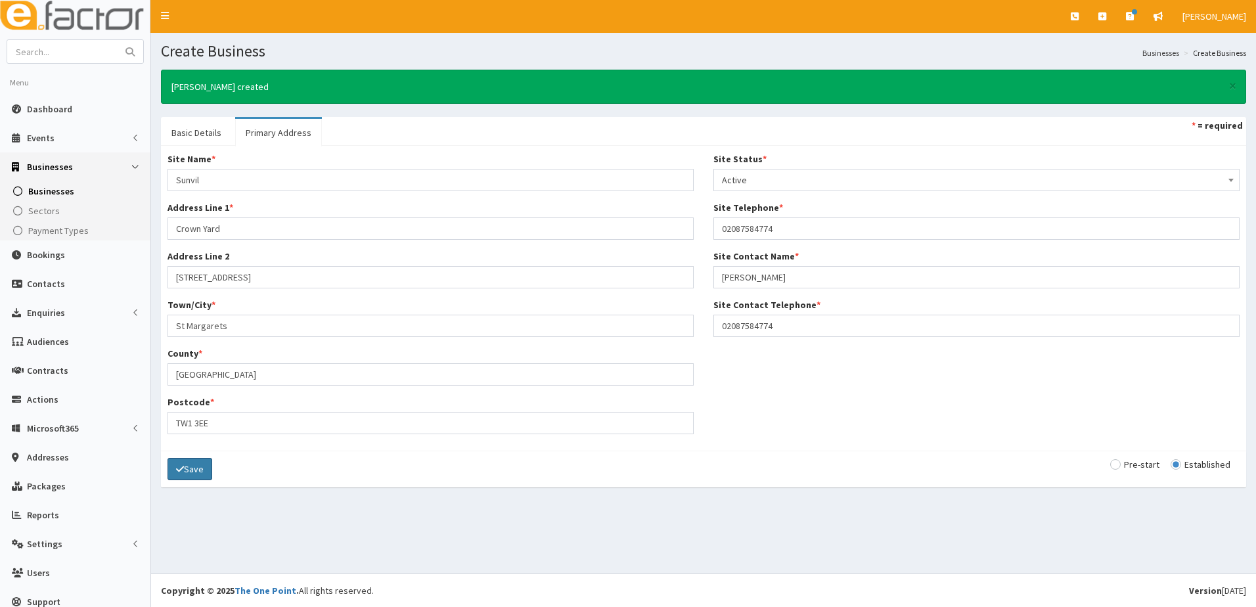
click at [189, 463] on button "Save" at bounding box center [190, 469] width 45 height 22
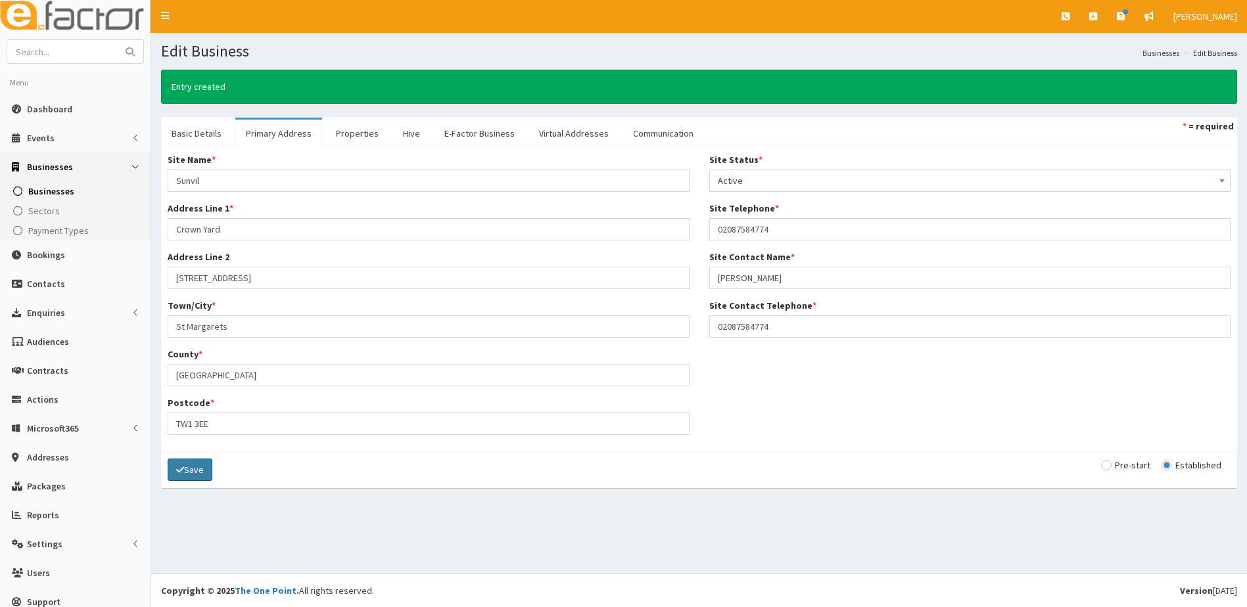
click at [181, 467] on icon "submit" at bounding box center [180, 469] width 8 height 9
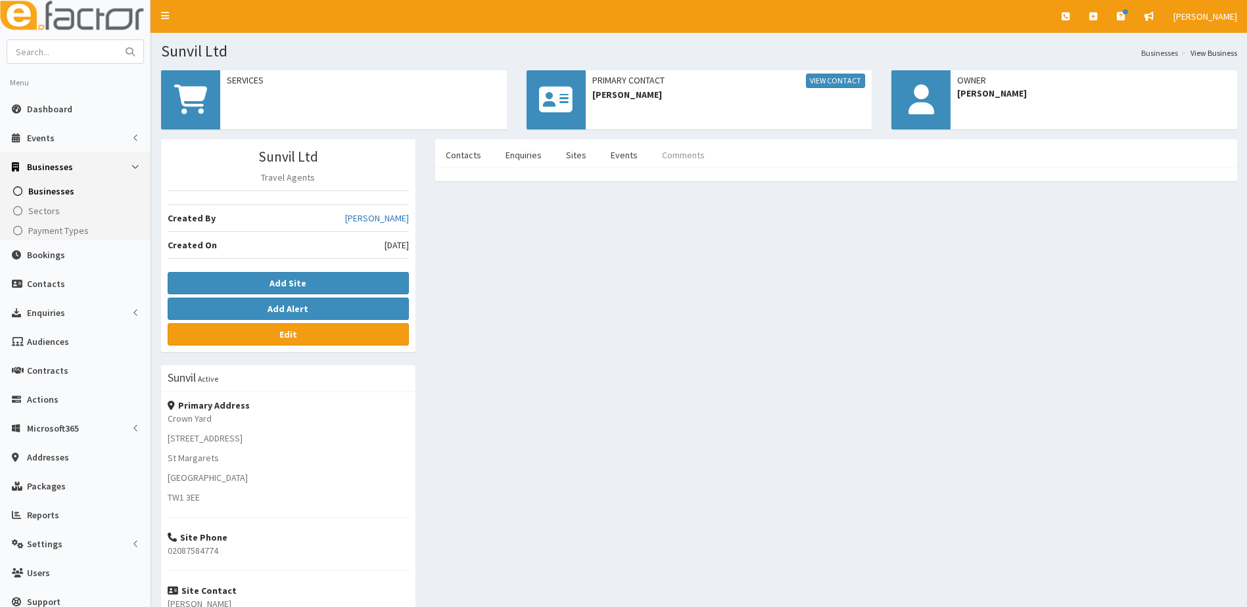
click at [674, 151] on link "Comments" at bounding box center [683, 155] width 64 height 28
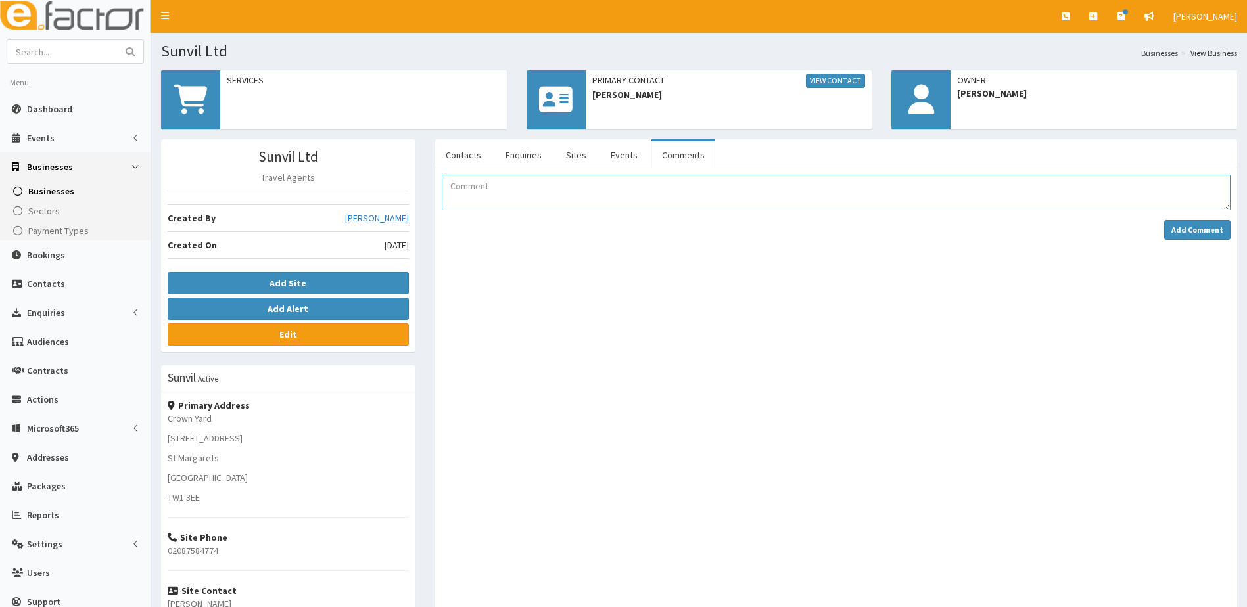
click at [528, 182] on textarea "Comment" at bounding box center [836, 192] width 789 height 35
type textarea "f"
type textarea "Flexi desk booked at the Business Hive for the 17/09/25"
click at [1198, 229] on strong "Add Comment" at bounding box center [1197, 230] width 52 height 10
